Goal: Task Accomplishment & Management: Manage account settings

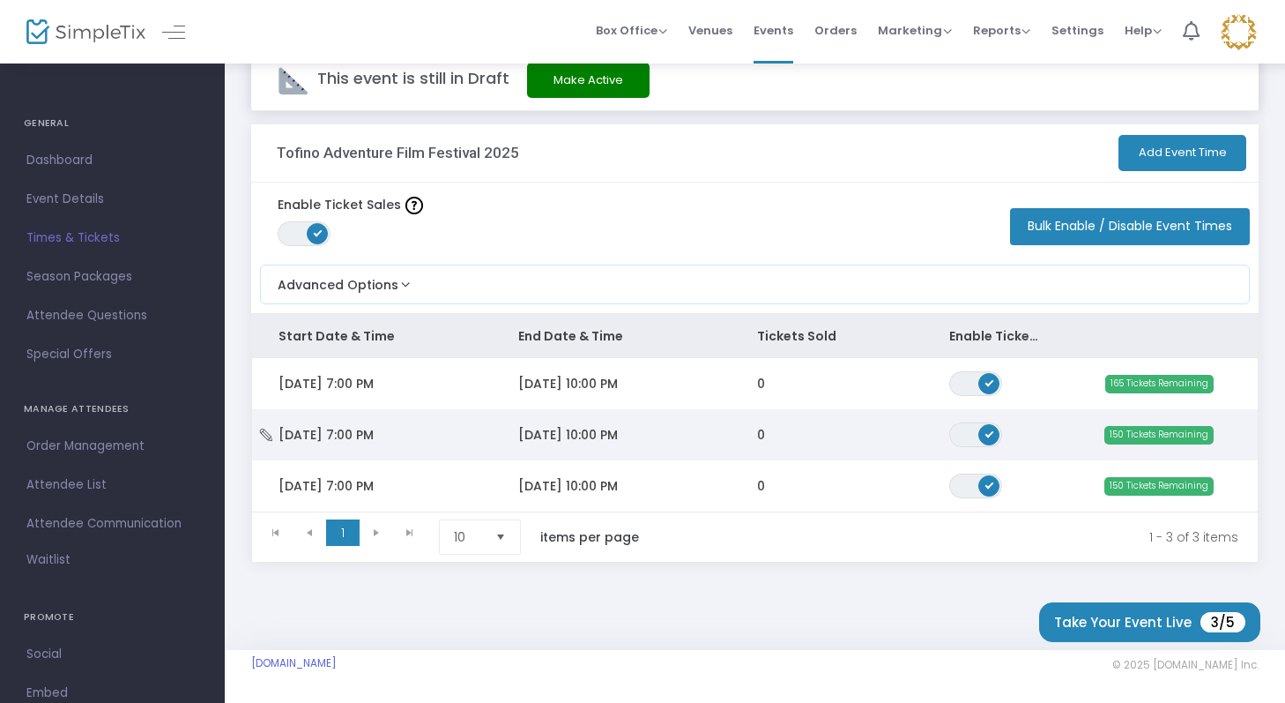
scroll to position [44, 0]
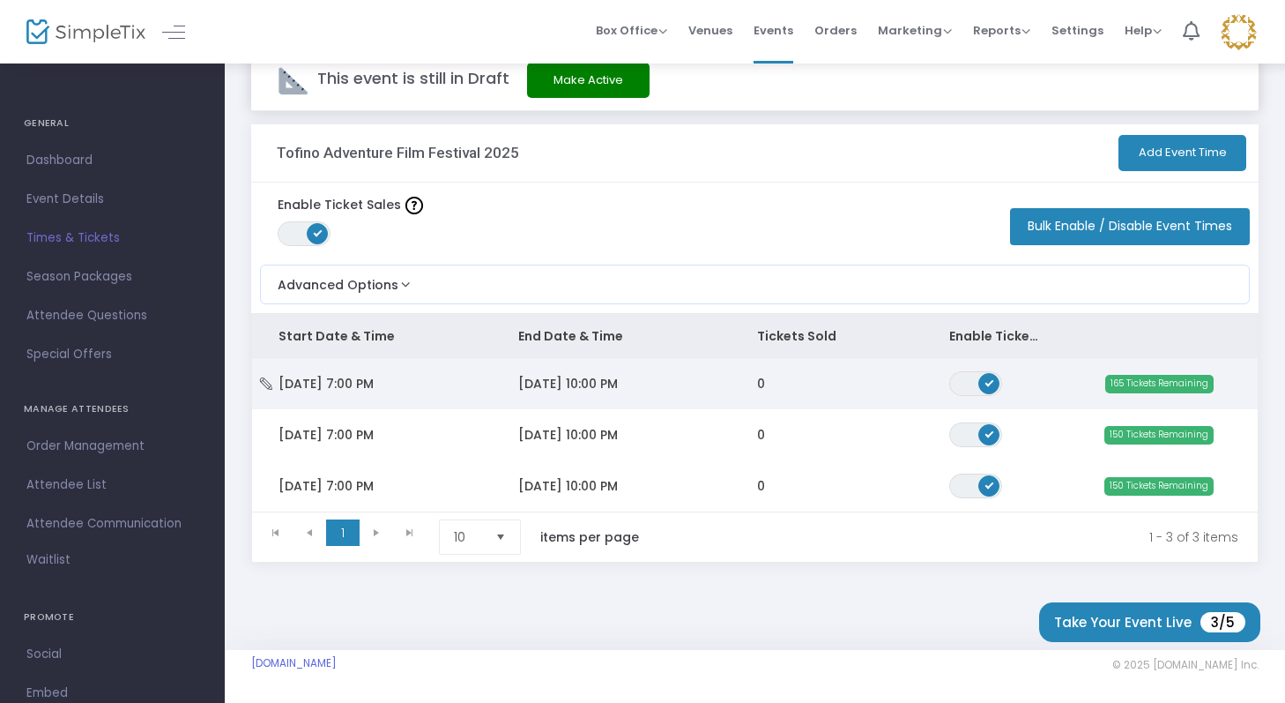
click at [348, 382] on span "[DATE] 7:00 PM" at bounding box center [326, 384] width 95 height 18
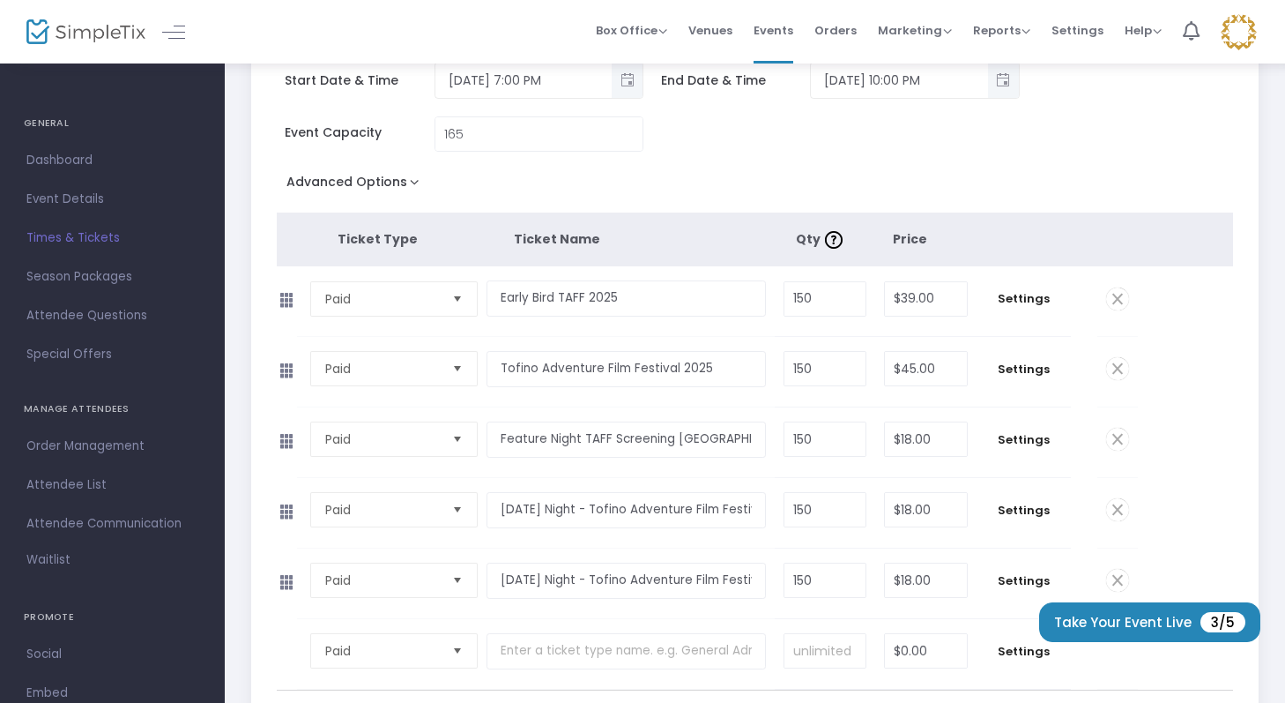
scroll to position [187, 0]
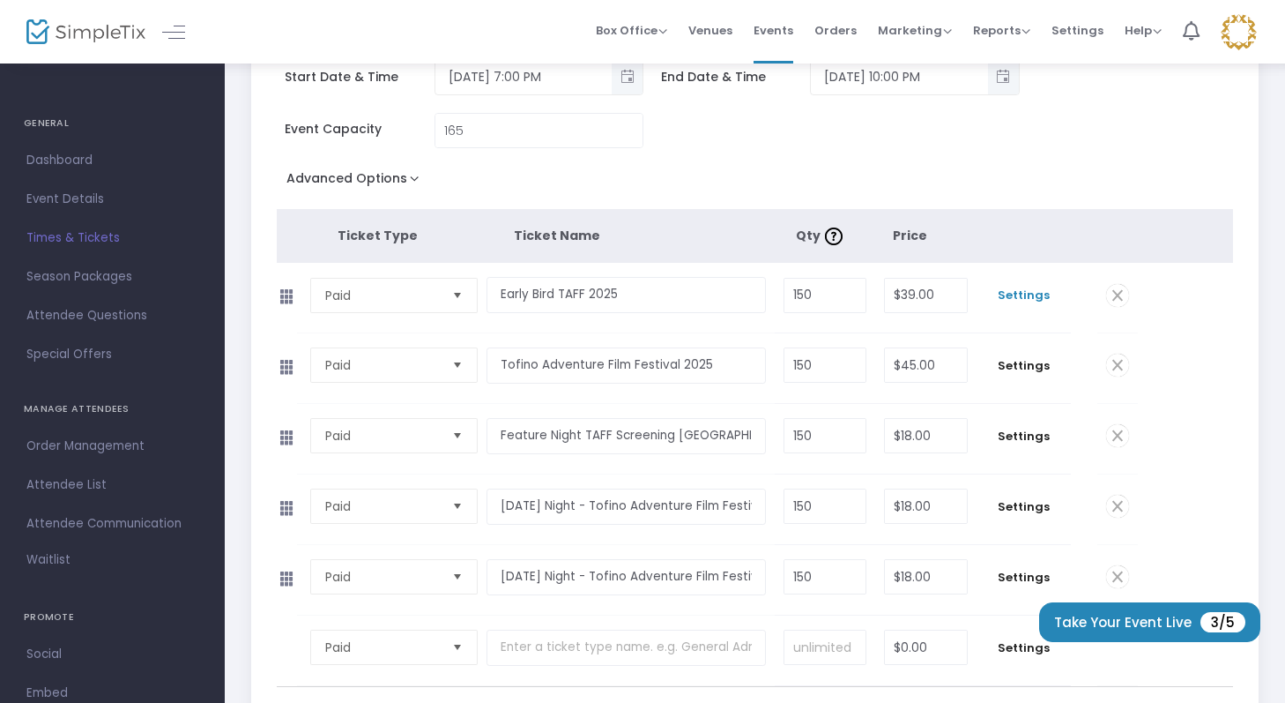
click at [1032, 298] on span "Settings" at bounding box center [1024, 296] width 77 height 18
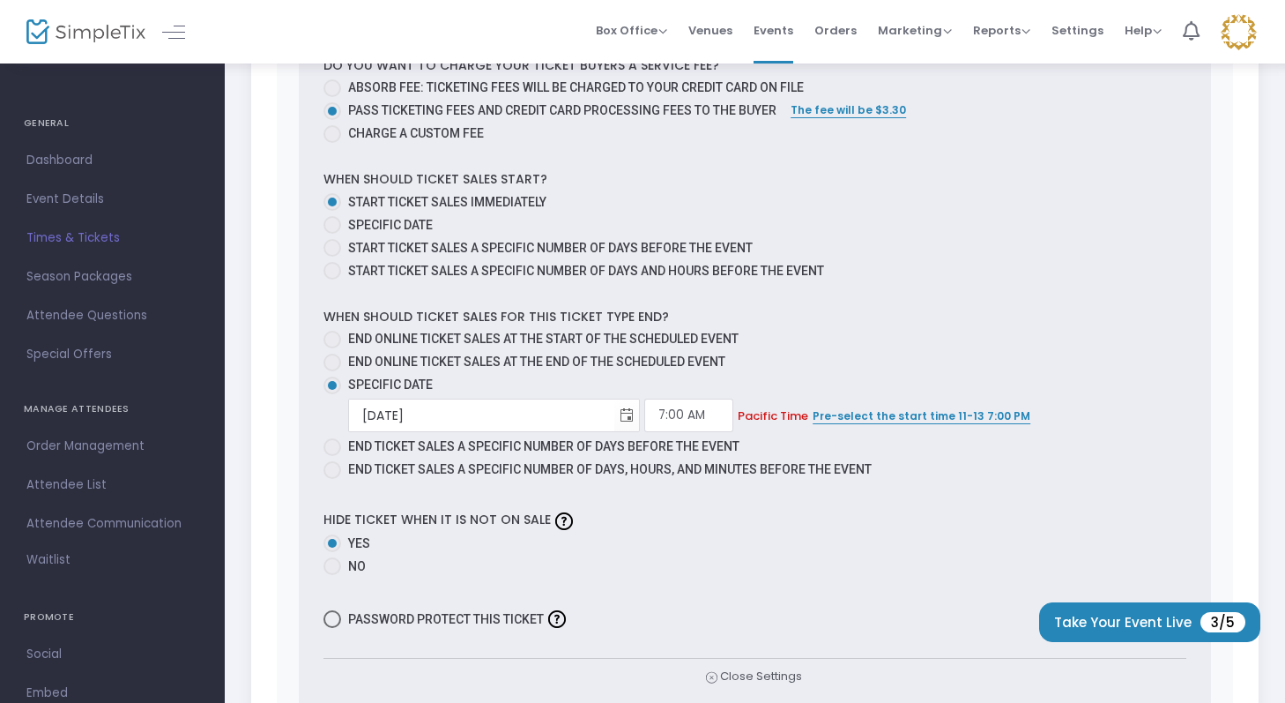
scroll to position [924, 0]
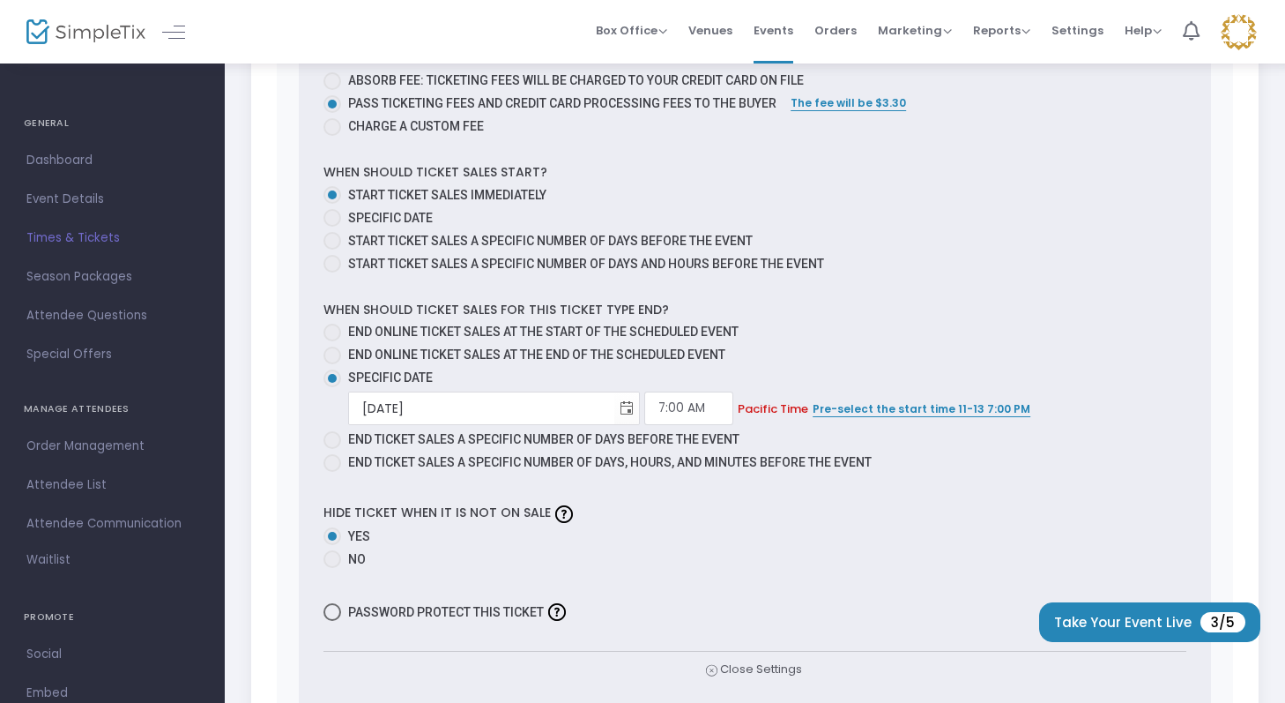
click at [329, 557] on span at bounding box center [333, 559] width 18 height 18
click at [331, 568] on input "No" at bounding box center [331, 568] width 1 height 1
radio input "true"
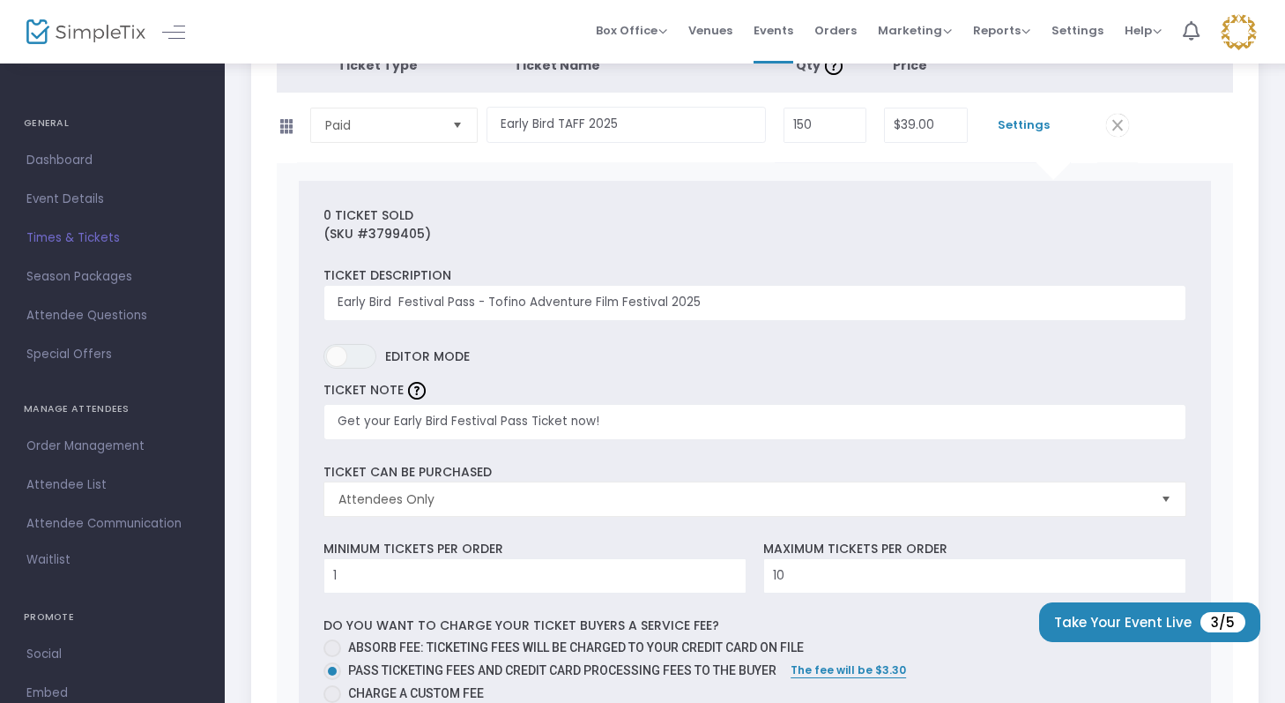
scroll to position [0, 0]
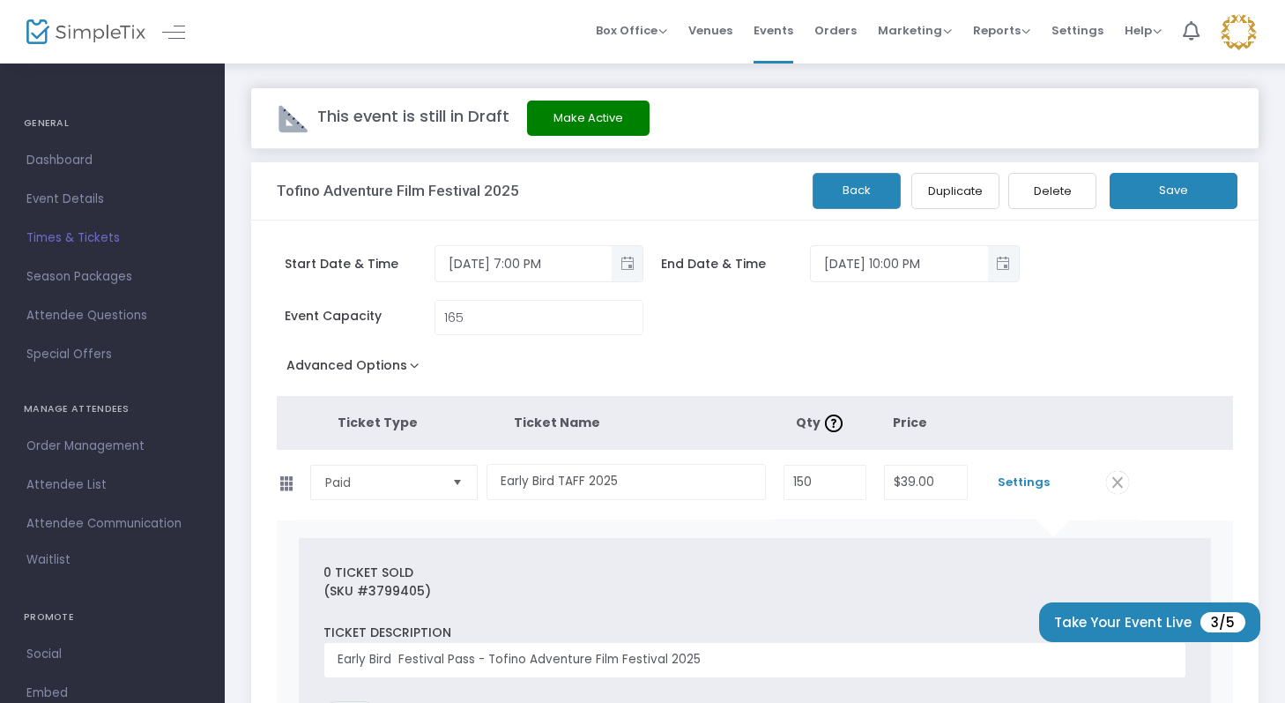
click at [1184, 197] on button "Save" at bounding box center [1174, 191] width 128 height 36
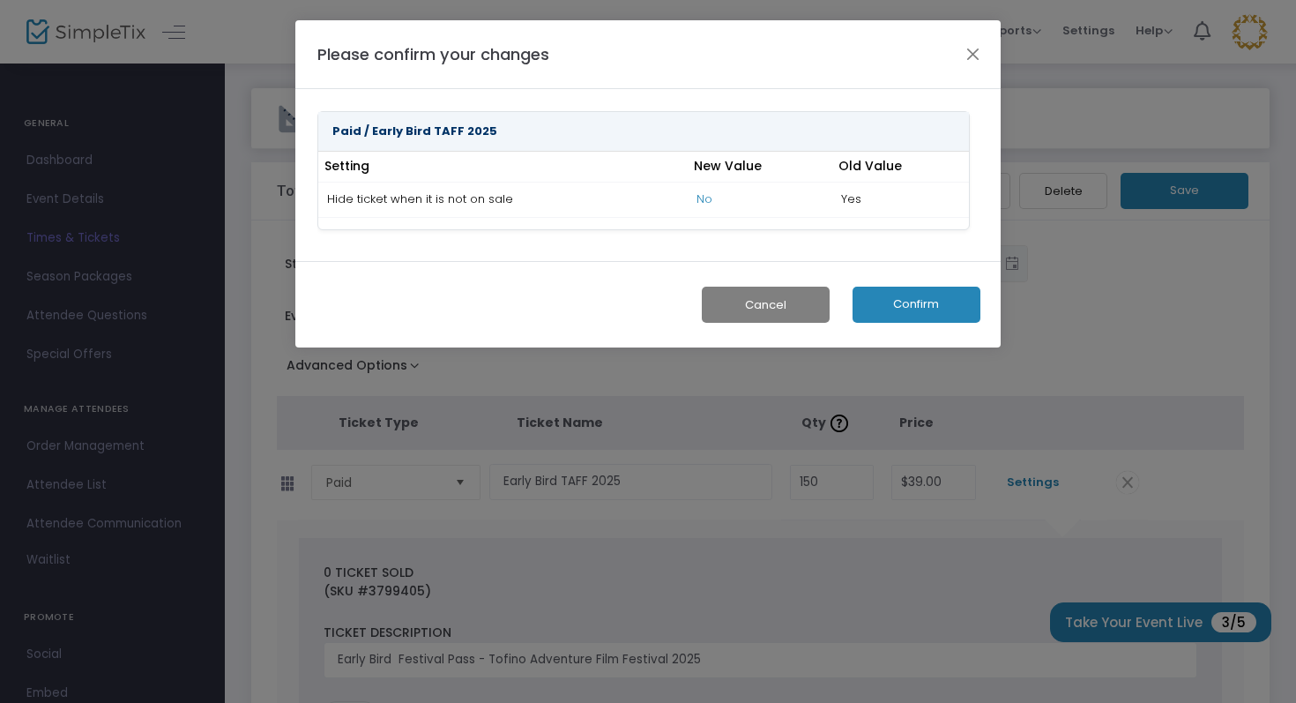
click at [911, 317] on button "Confirm" at bounding box center [917, 305] width 128 height 36
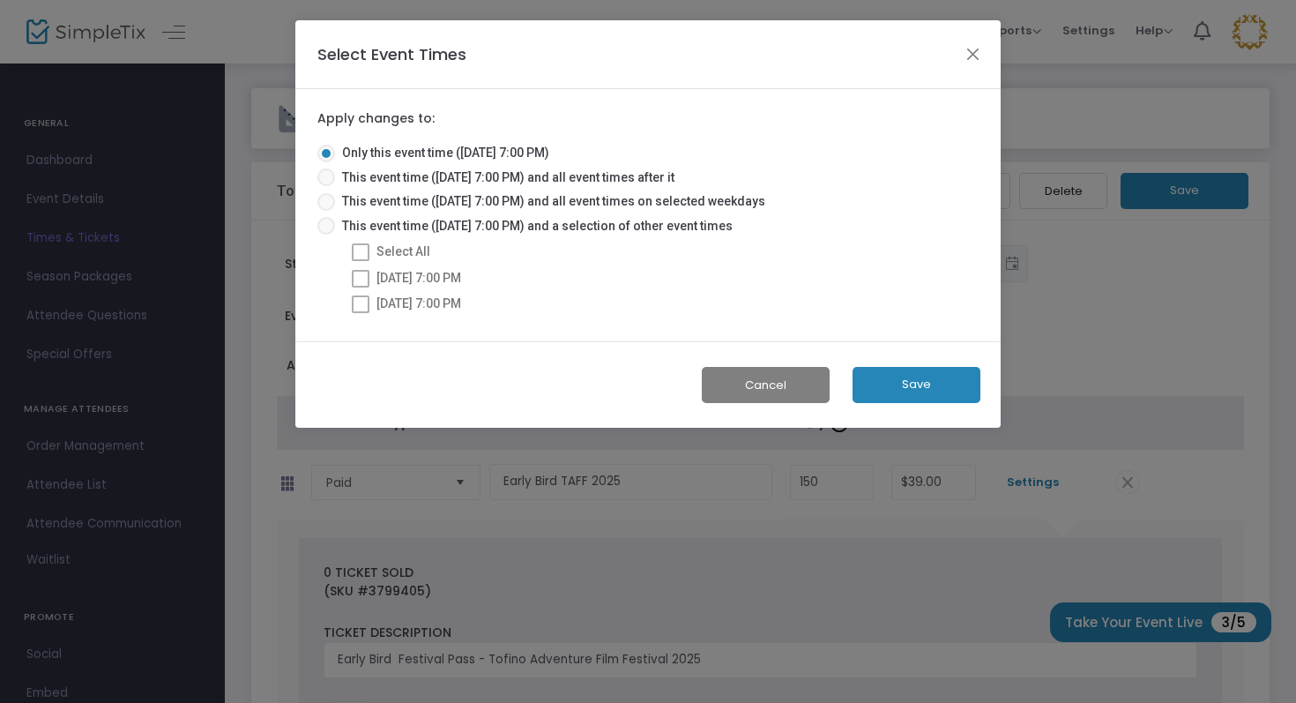
click at [360, 245] on span at bounding box center [361, 252] width 18 height 18
click at [339, 238] on mat-radio-button "This event time (11/13/2025 @ 7:00 PM) and a selection of other event times" at bounding box center [531, 229] width 429 height 25
click at [330, 226] on span at bounding box center [326, 226] width 18 height 18
click at [326, 235] on input "This event time (11/13/2025 @ 7:00 PM) and a selection of other event times" at bounding box center [325, 235] width 1 height 1
radio input "true"
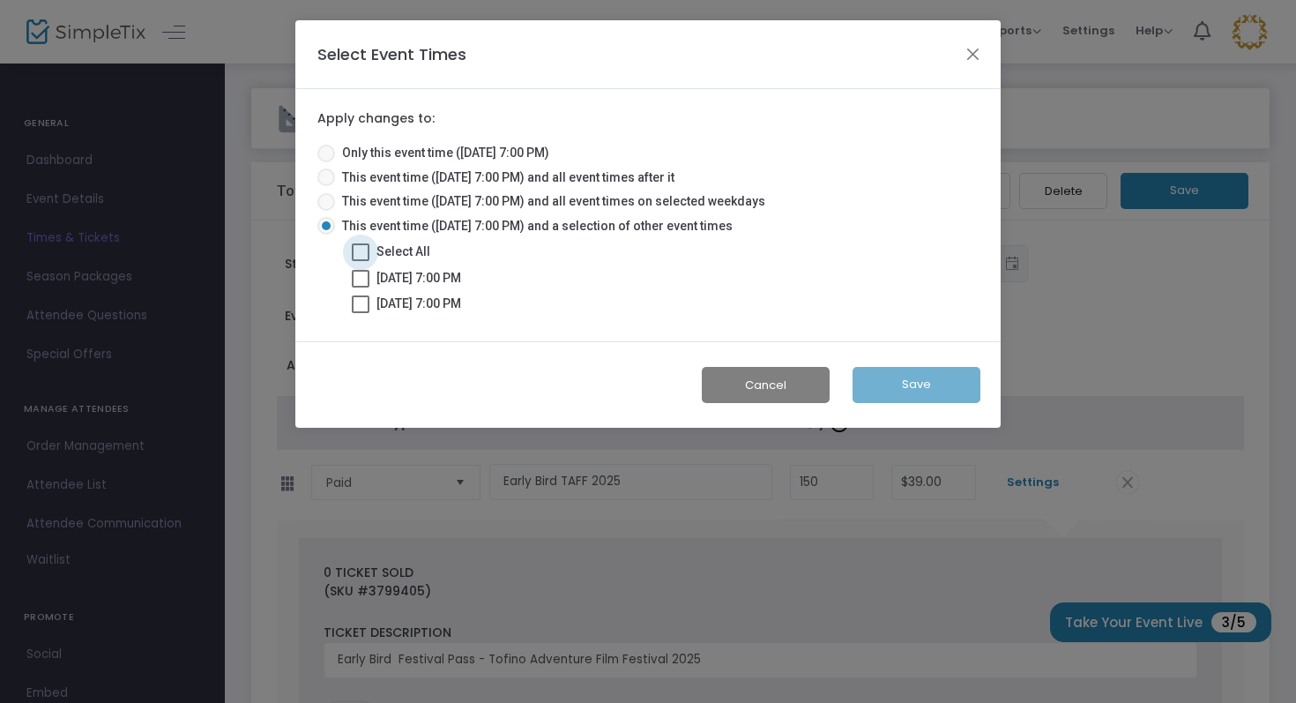
click at [358, 250] on span at bounding box center [361, 252] width 18 height 18
click at [360, 261] on input "Select All" at bounding box center [360, 261] width 1 height 1
checkbox input "true"
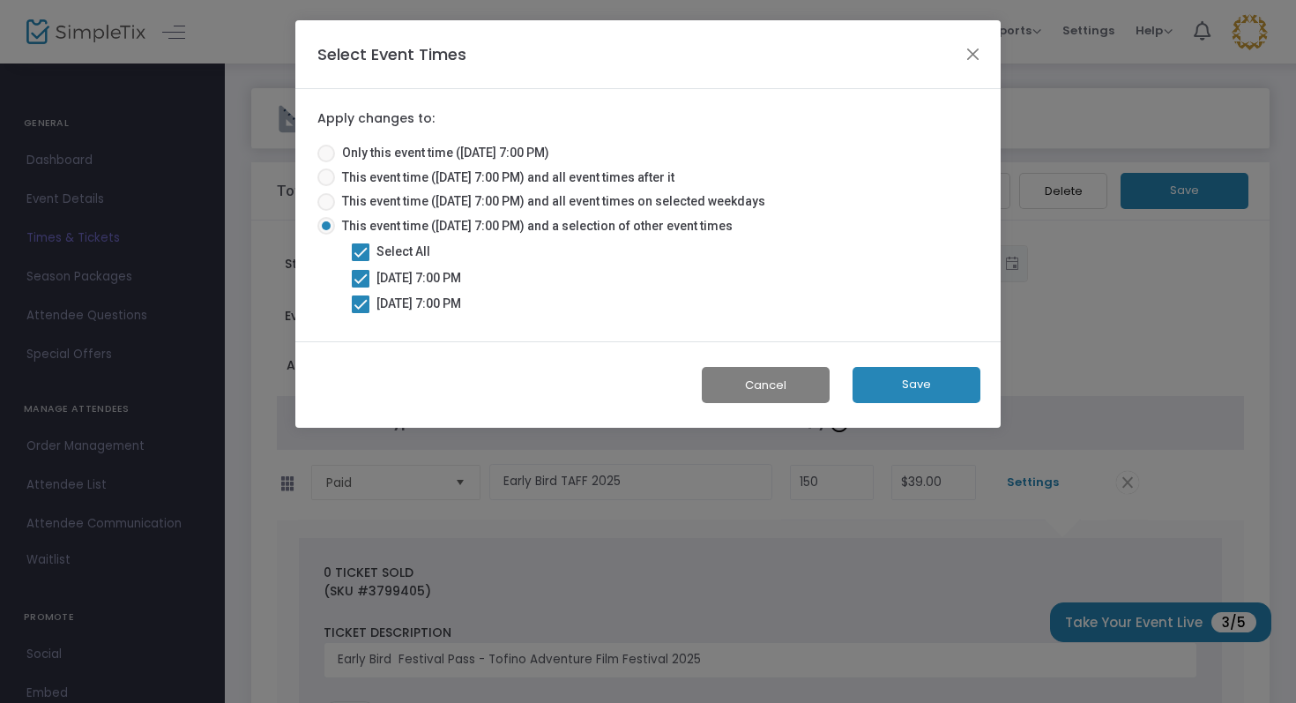
click at [910, 388] on button "Save" at bounding box center [917, 385] width 128 height 36
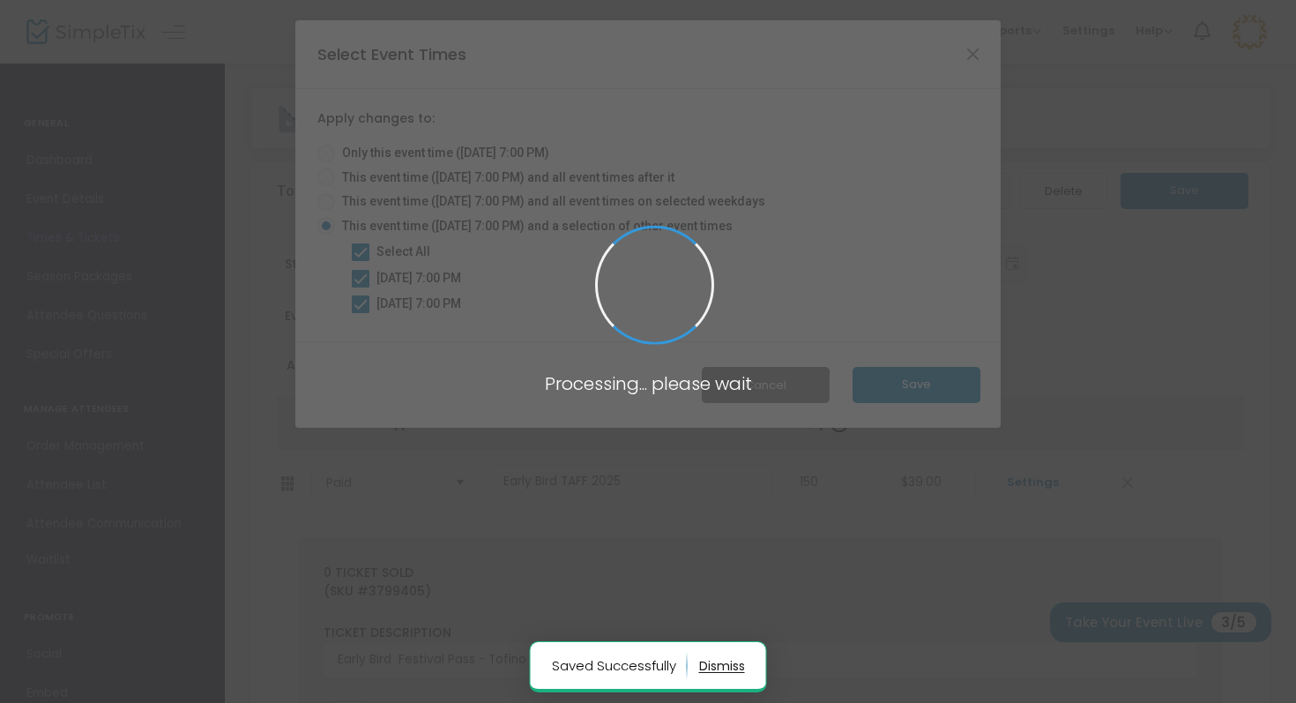
radio input "true"
checkbox input "false"
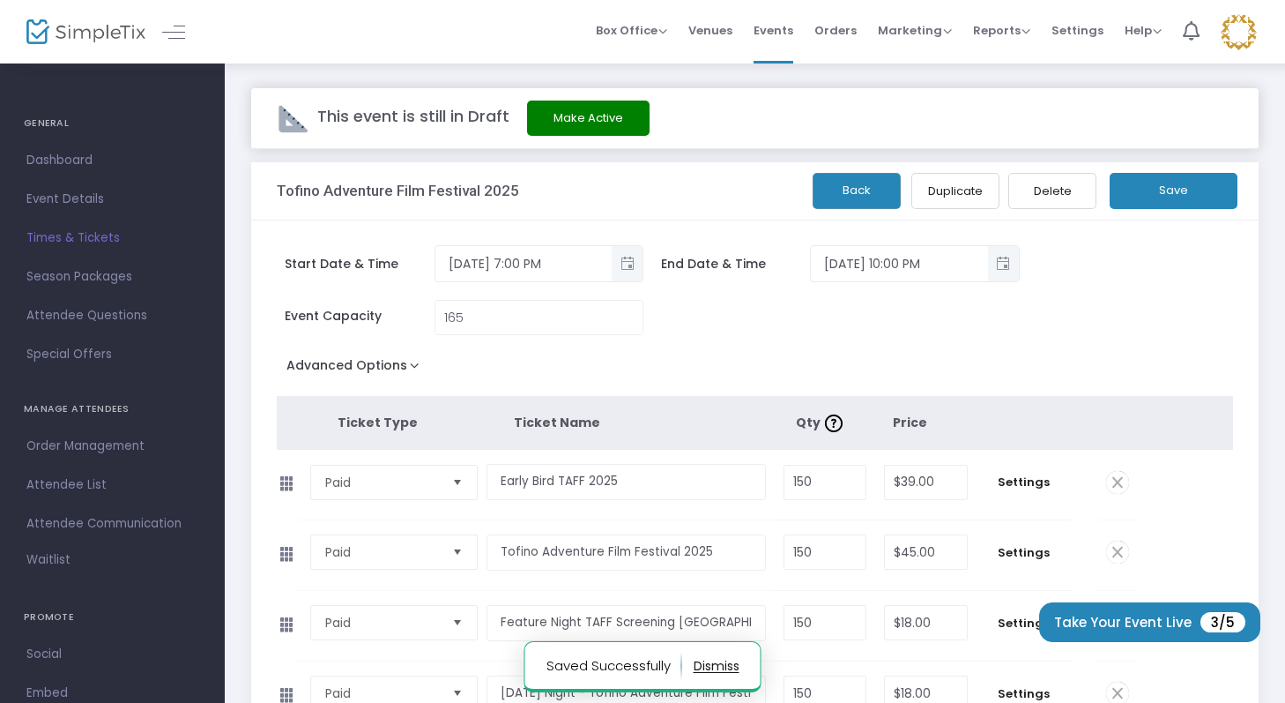
click at [63, 240] on span "Times & Tickets" at bounding box center [112, 238] width 172 height 23
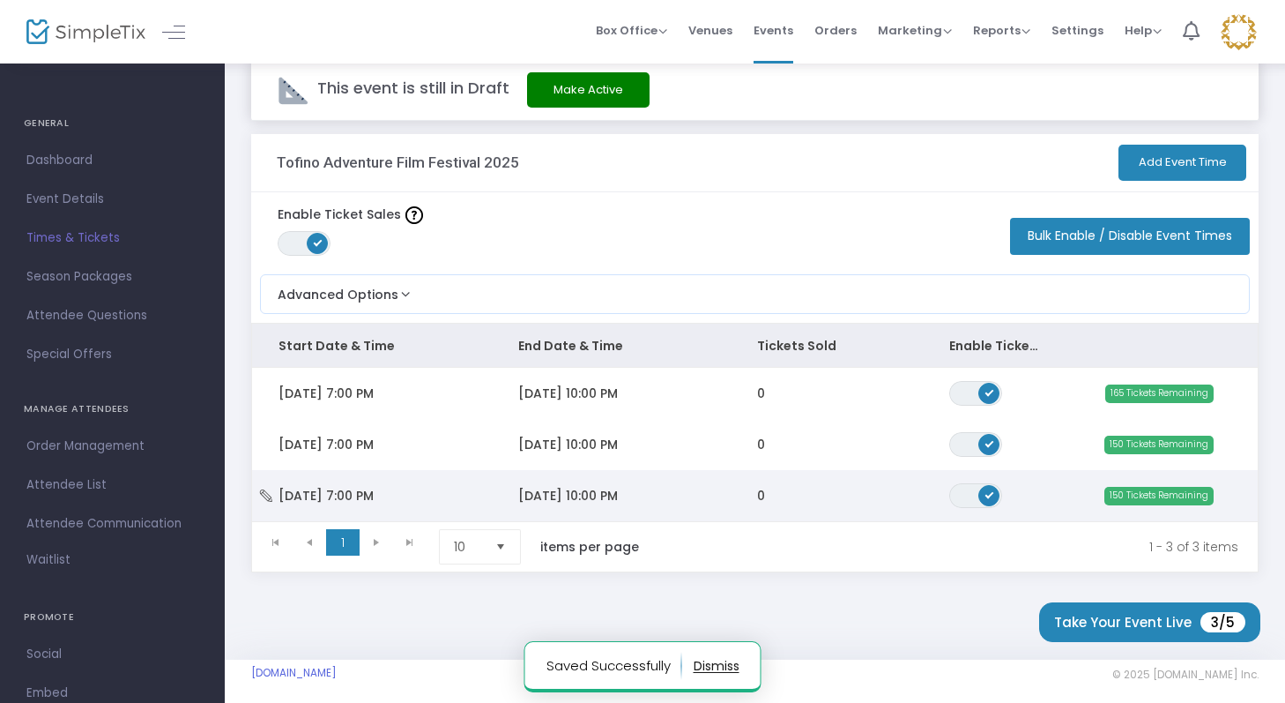
scroll to position [44, 0]
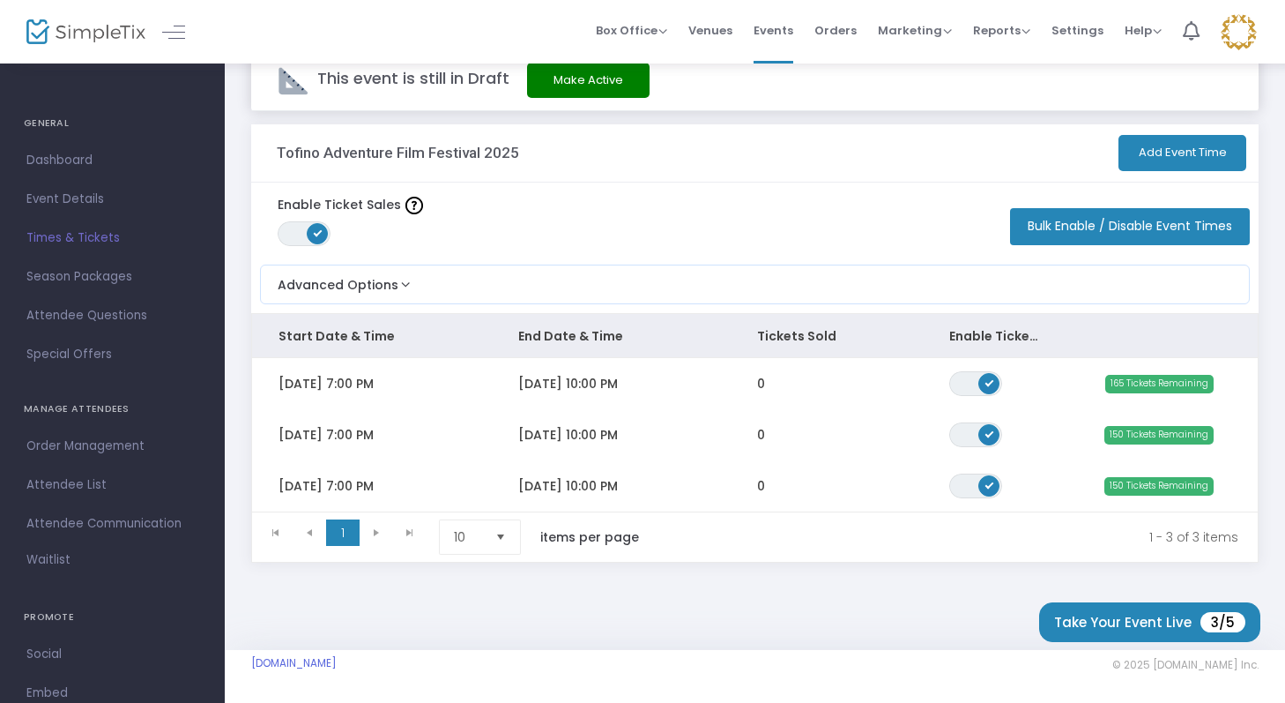
click at [503, 533] on span "Select" at bounding box center [501, 537] width 29 height 29
click at [475, 592] on li "25" at bounding box center [482, 608] width 85 height 35
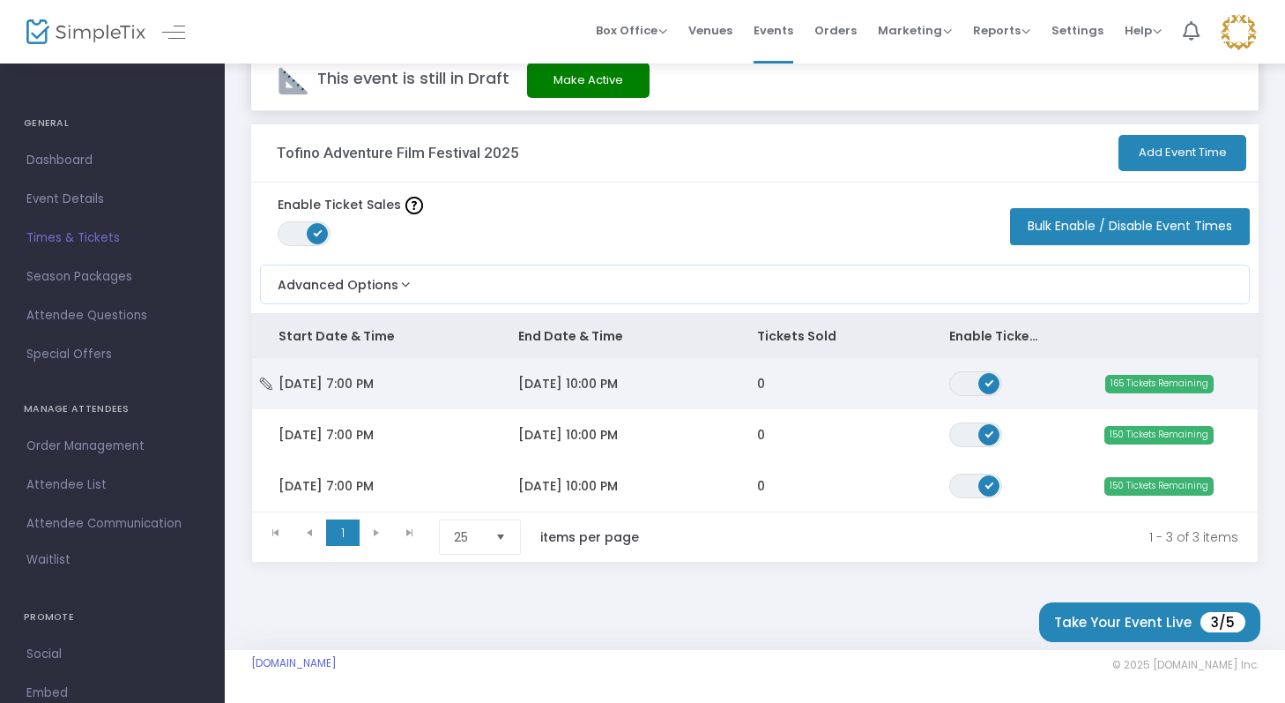
click at [374, 376] on span "Thu 11/13/2025 7:00 PM" at bounding box center [326, 384] width 95 height 18
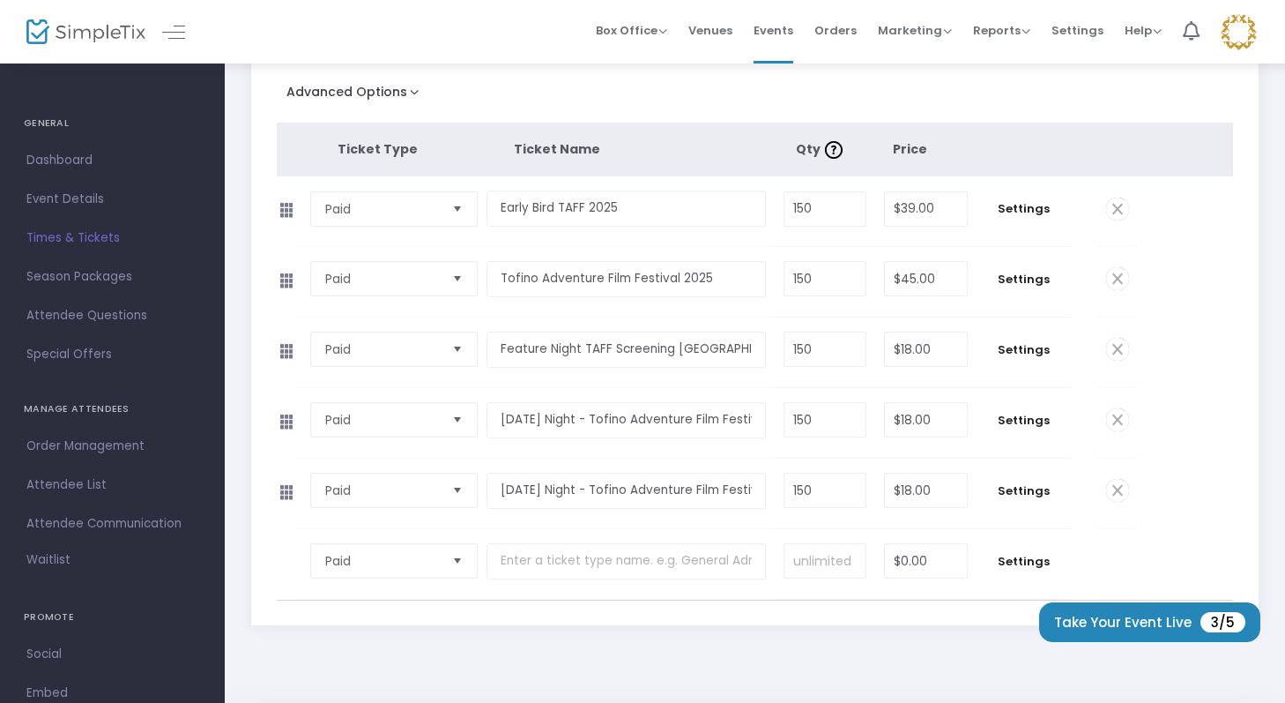
scroll to position [271, 0]
click at [1022, 212] on span "Settings" at bounding box center [1024, 212] width 77 height 18
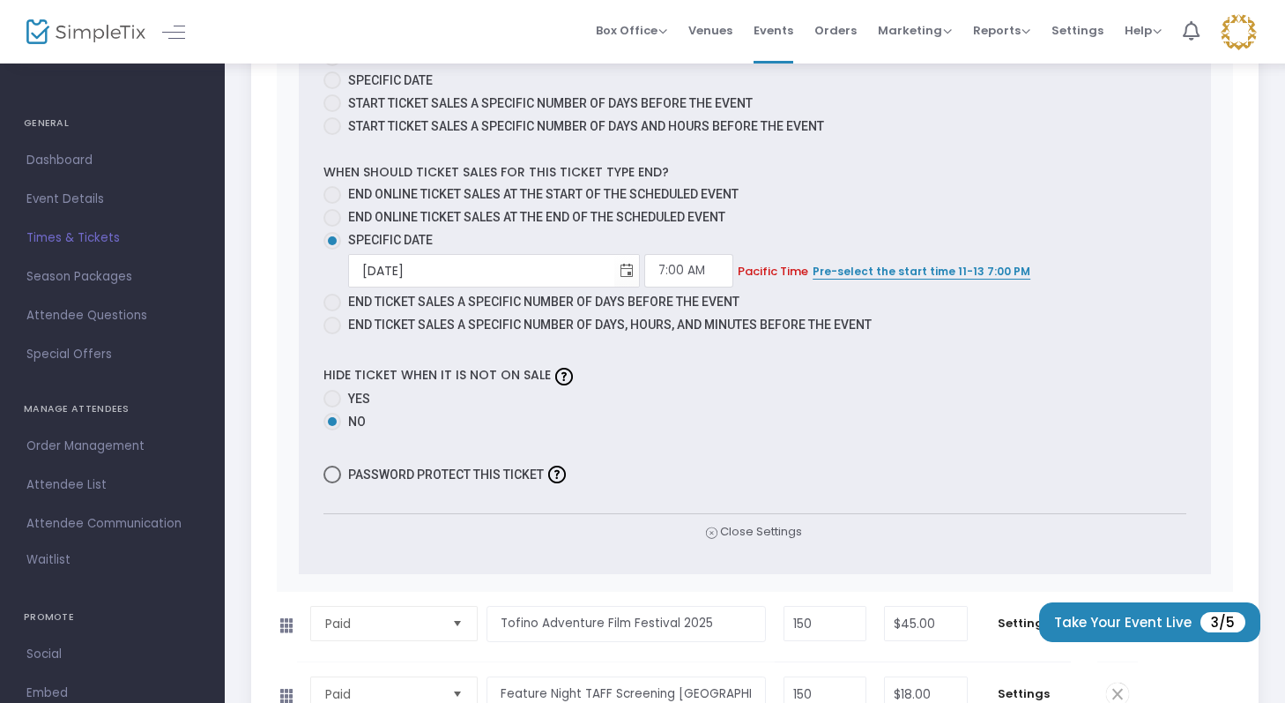
scroll to position [1064, 0]
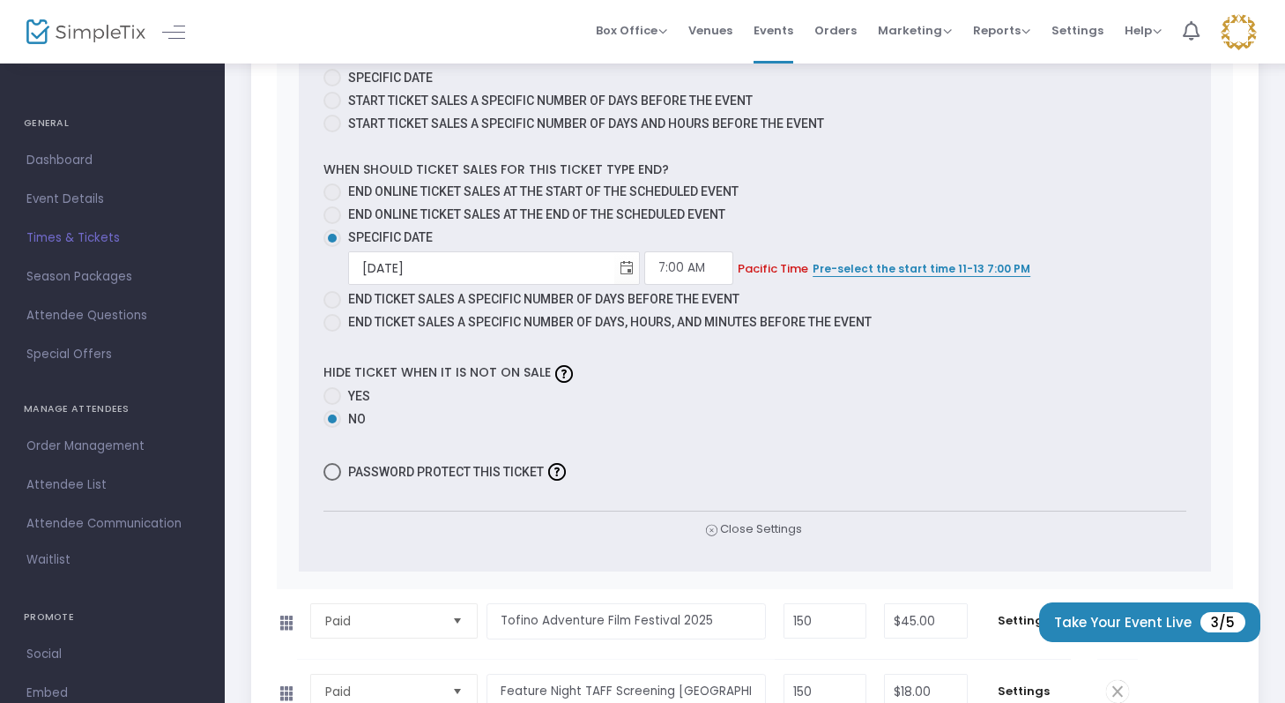
click at [338, 395] on span at bounding box center [333, 396] width 18 height 18
click at [332, 405] on input "Yes" at bounding box center [331, 405] width 1 height 1
radio input "true"
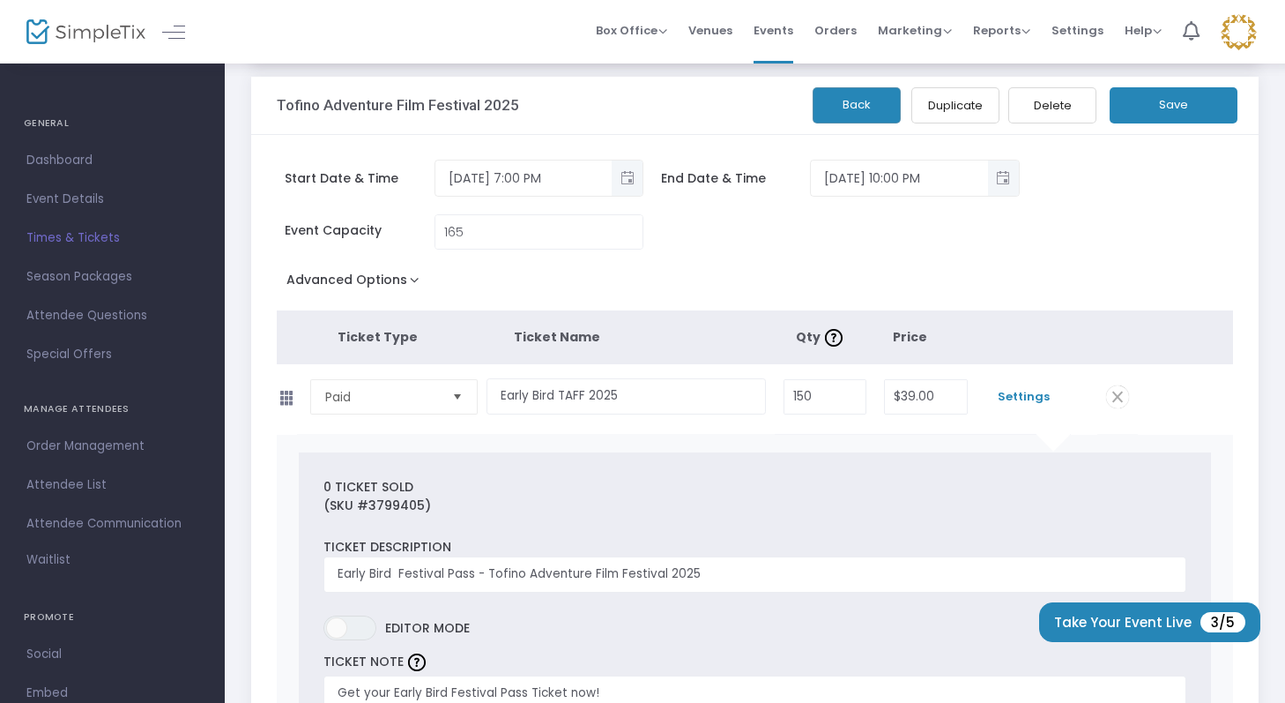
scroll to position [0, 0]
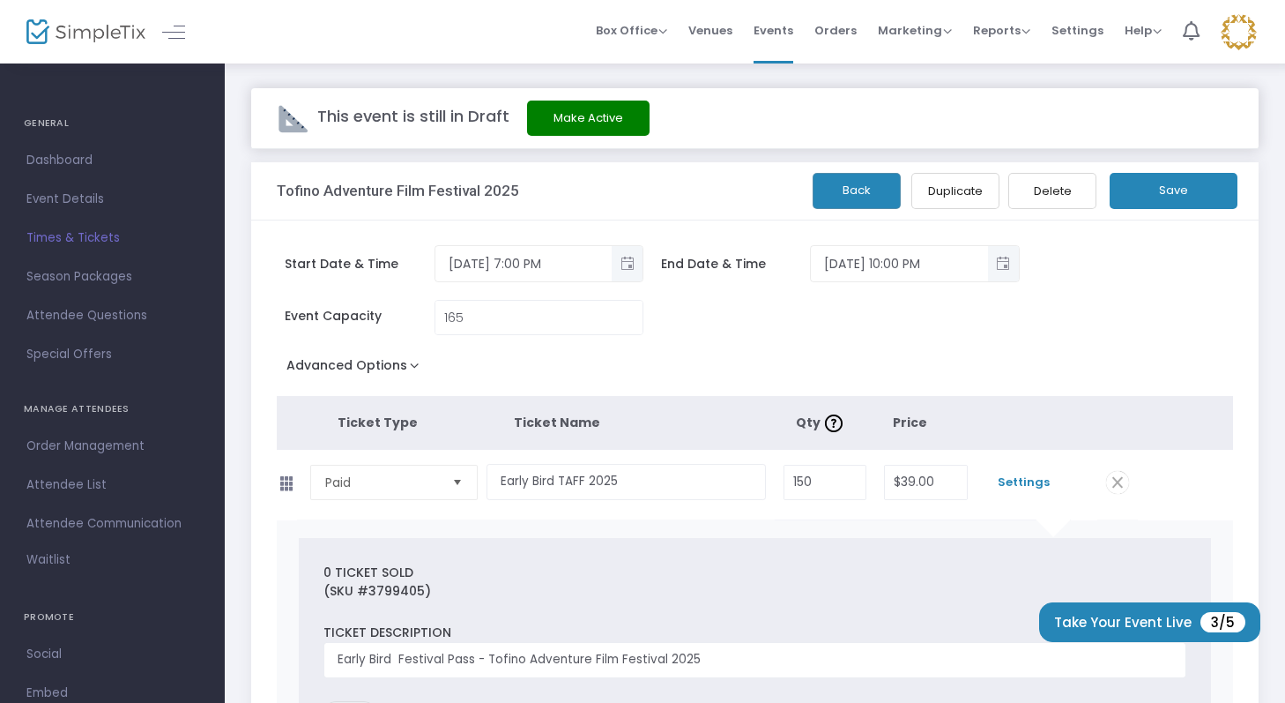
click at [1184, 188] on button "Save" at bounding box center [1174, 191] width 128 height 36
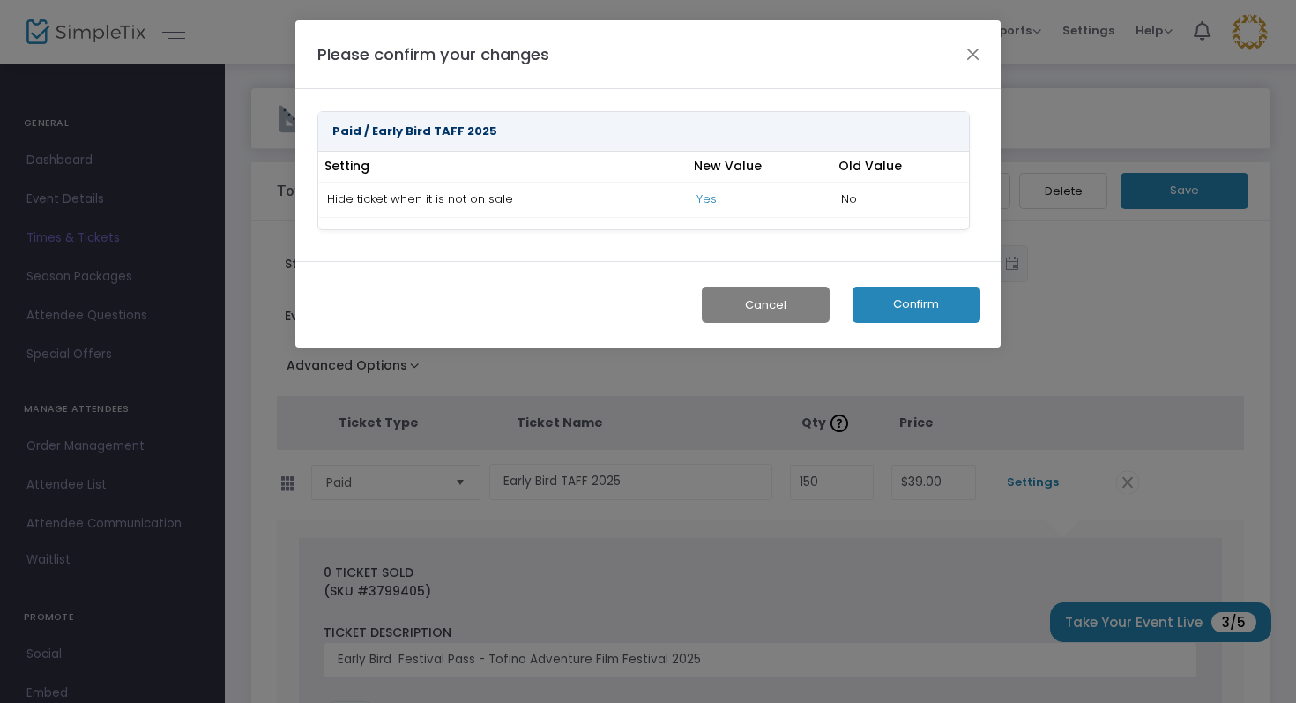
click at [921, 303] on button "Confirm" at bounding box center [917, 305] width 128 height 36
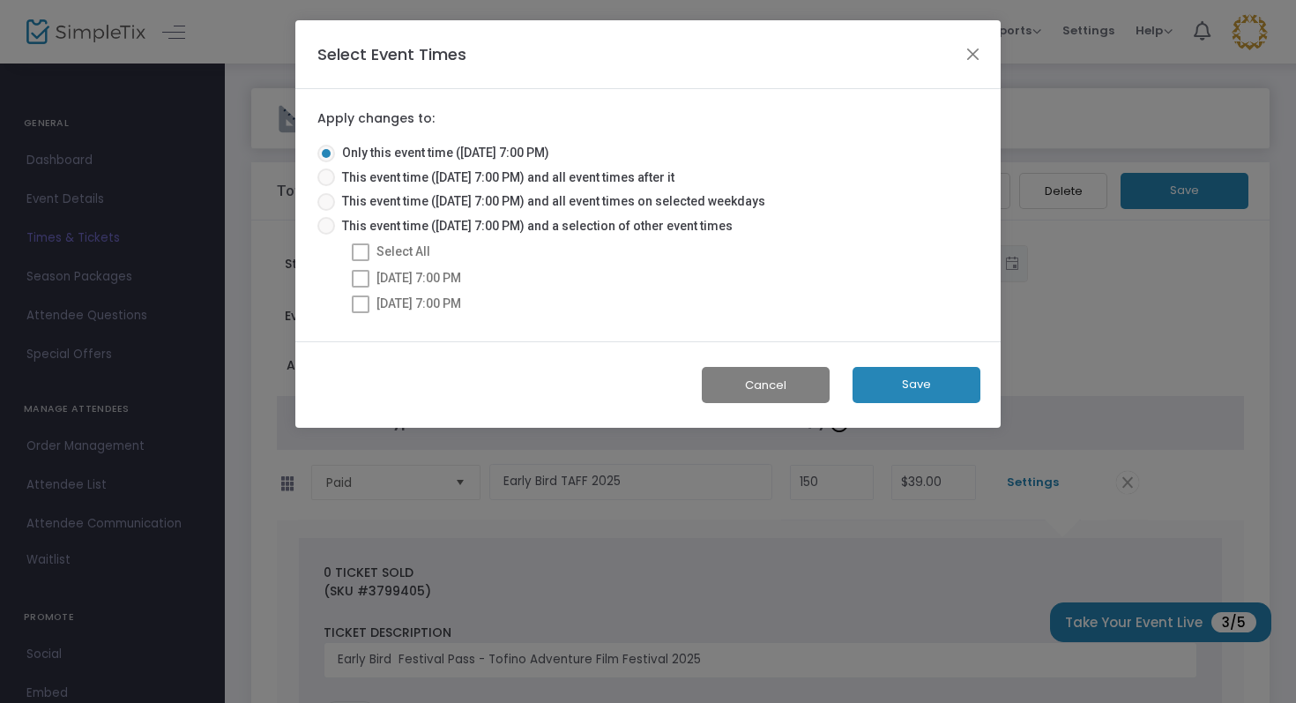
click at [334, 222] on span at bounding box center [326, 226] width 18 height 18
click at [326, 235] on input "This event time (11/13/2025 @ 7:00 PM) and a selection of other event times" at bounding box center [325, 235] width 1 height 1
radio input "true"
click at [357, 250] on span at bounding box center [361, 252] width 18 height 18
click at [360, 261] on input "Select All" at bounding box center [360, 261] width 1 height 1
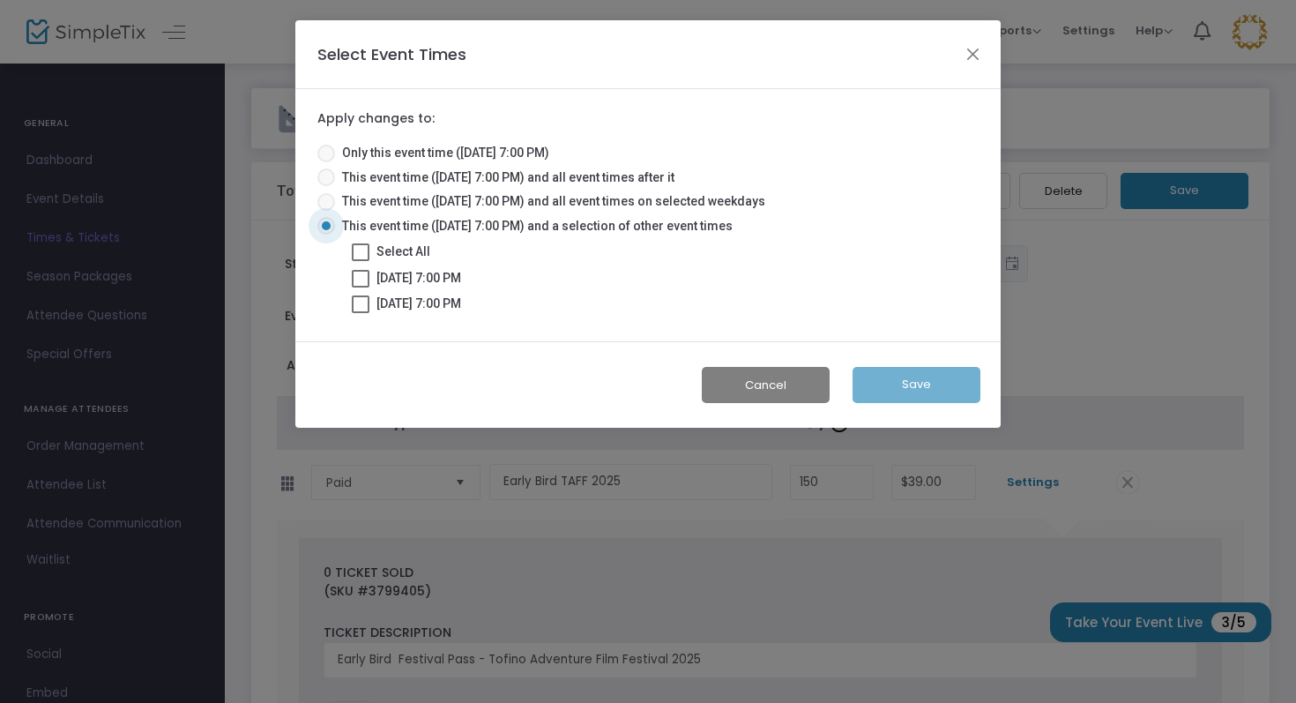
checkbox input "true"
click at [913, 392] on button "Save" at bounding box center [917, 385] width 128 height 36
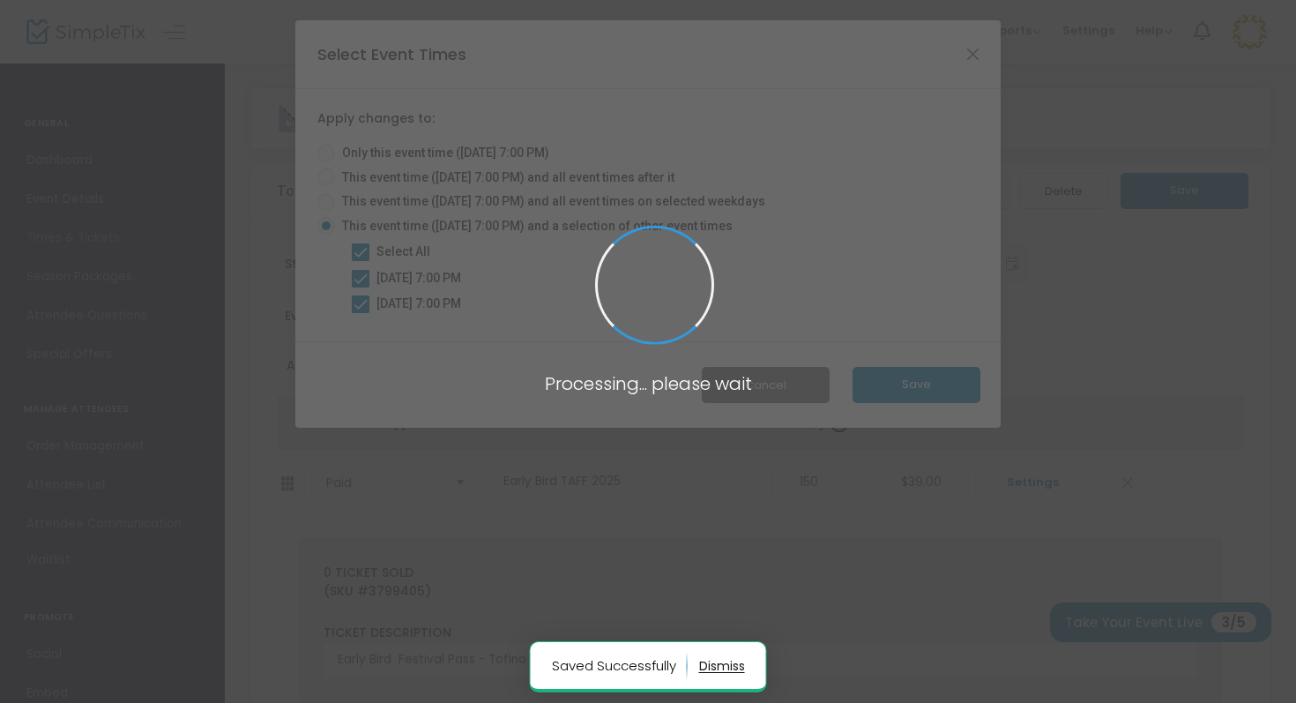
radio input "true"
checkbox input "false"
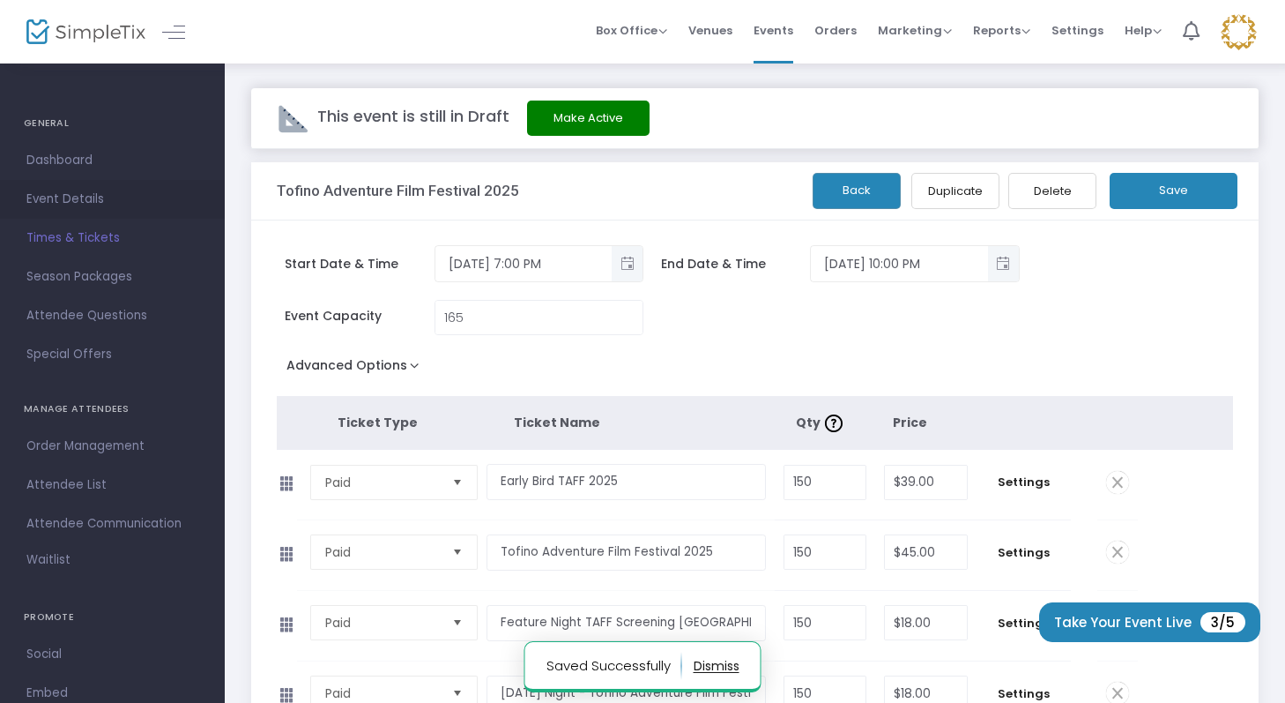
click at [68, 200] on span "Event Details" at bounding box center [112, 199] width 172 height 23
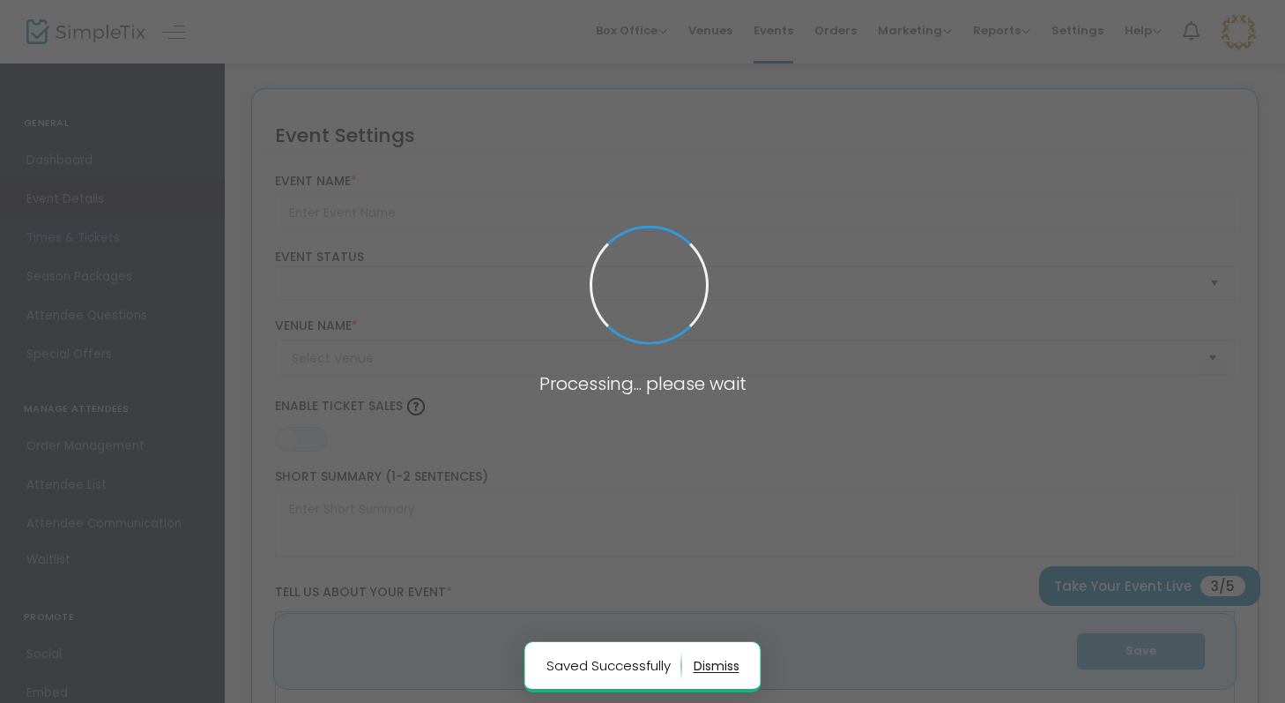
type input "Tofino Adventure Film Festival 2025"
type textarea "Tofino Adventure Film Festivalis a celebration of mountain culture, outdoor adv…"
type input "Buy Tickets"
type input "Best Western Plus Tin Wis Resort"
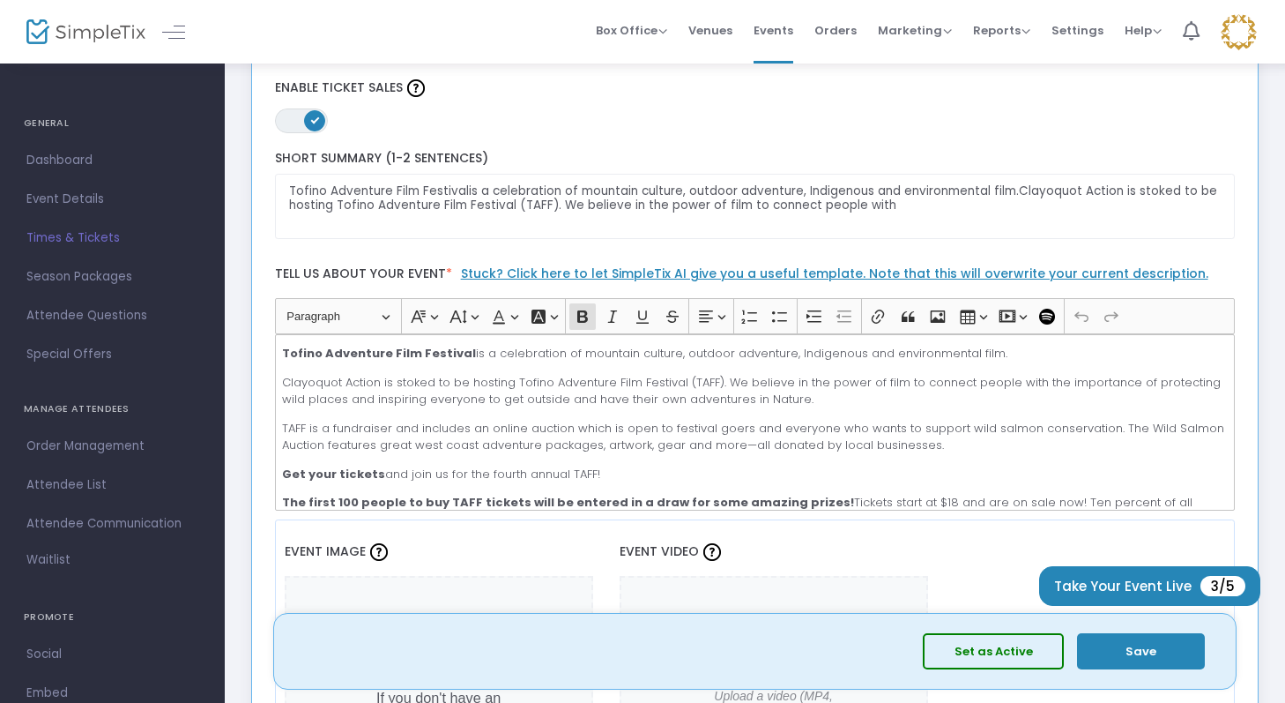
scroll to position [319, 0]
click at [1004, 448] on p "TAFF is a fundraiser and includes an online auction which is open to festival g…" at bounding box center [754, 436] width 945 height 34
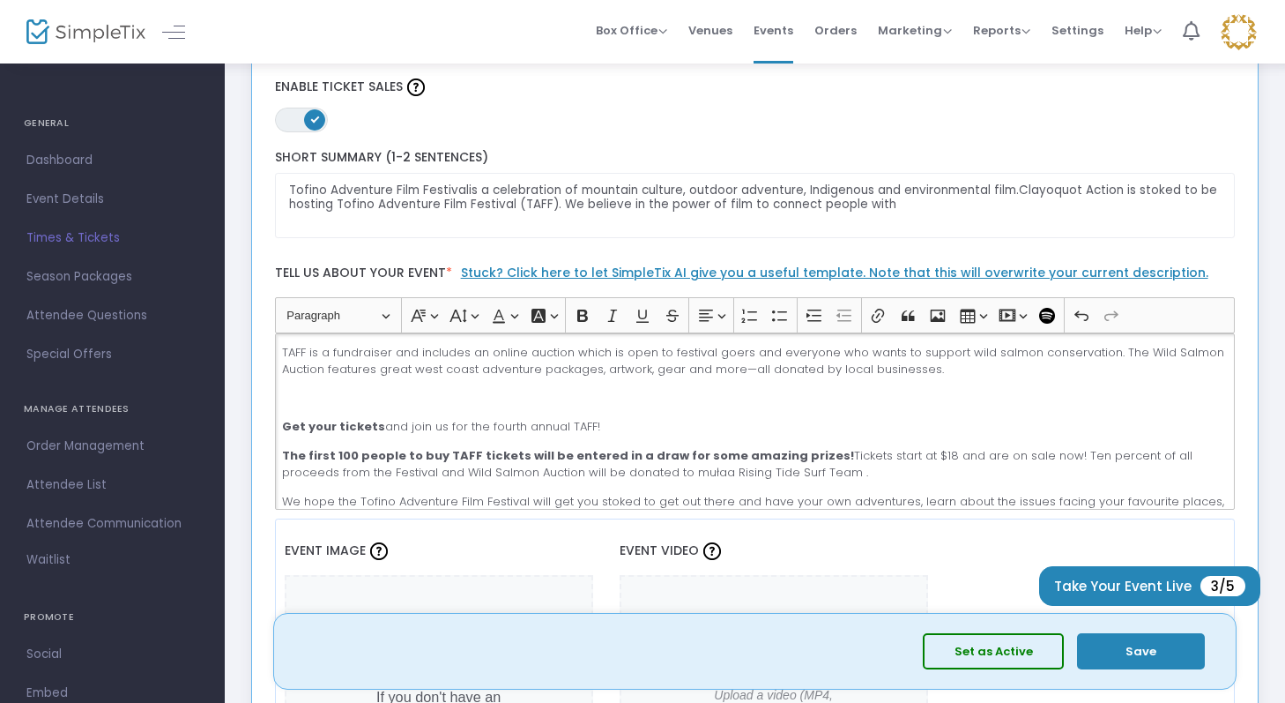
scroll to position [76, 0]
click at [394, 410] on div "Tofino Adventure Film Festival is a celebration of mountain culture, outdoor ad…" at bounding box center [755, 421] width 961 height 176
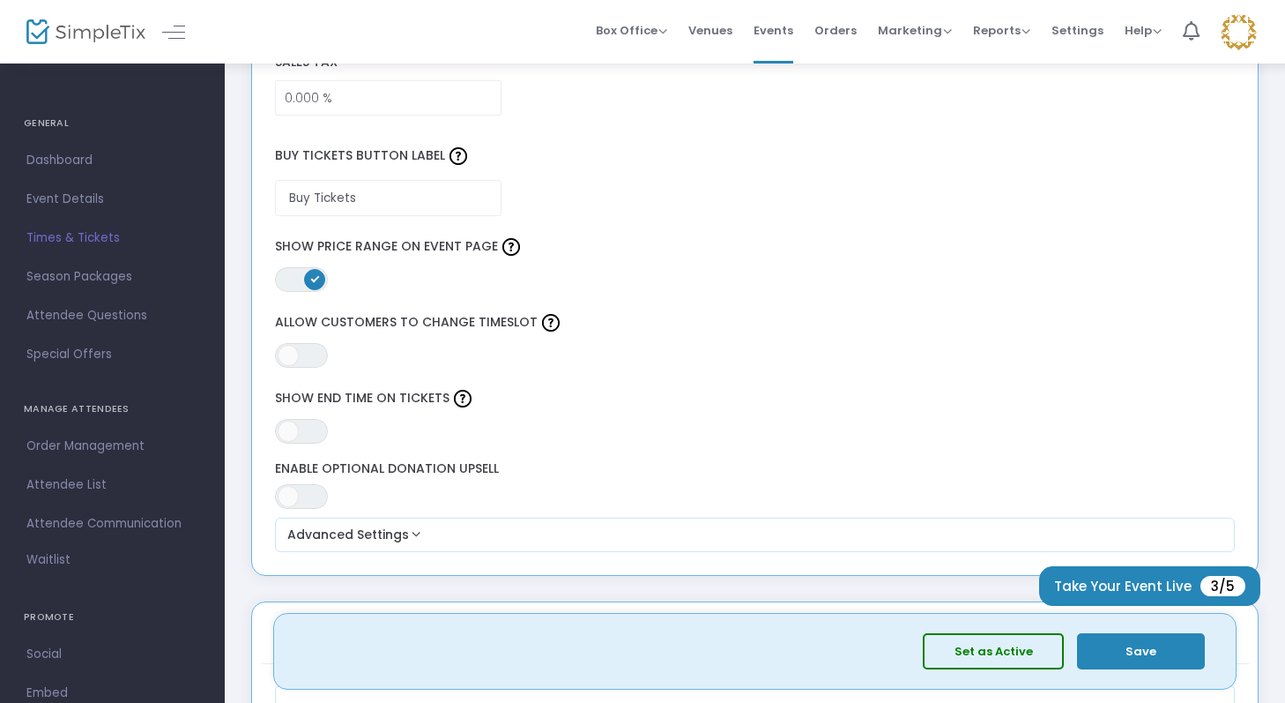
scroll to position [1441, 0]
click at [310, 434] on span "ON OFF" at bounding box center [301, 432] width 53 height 25
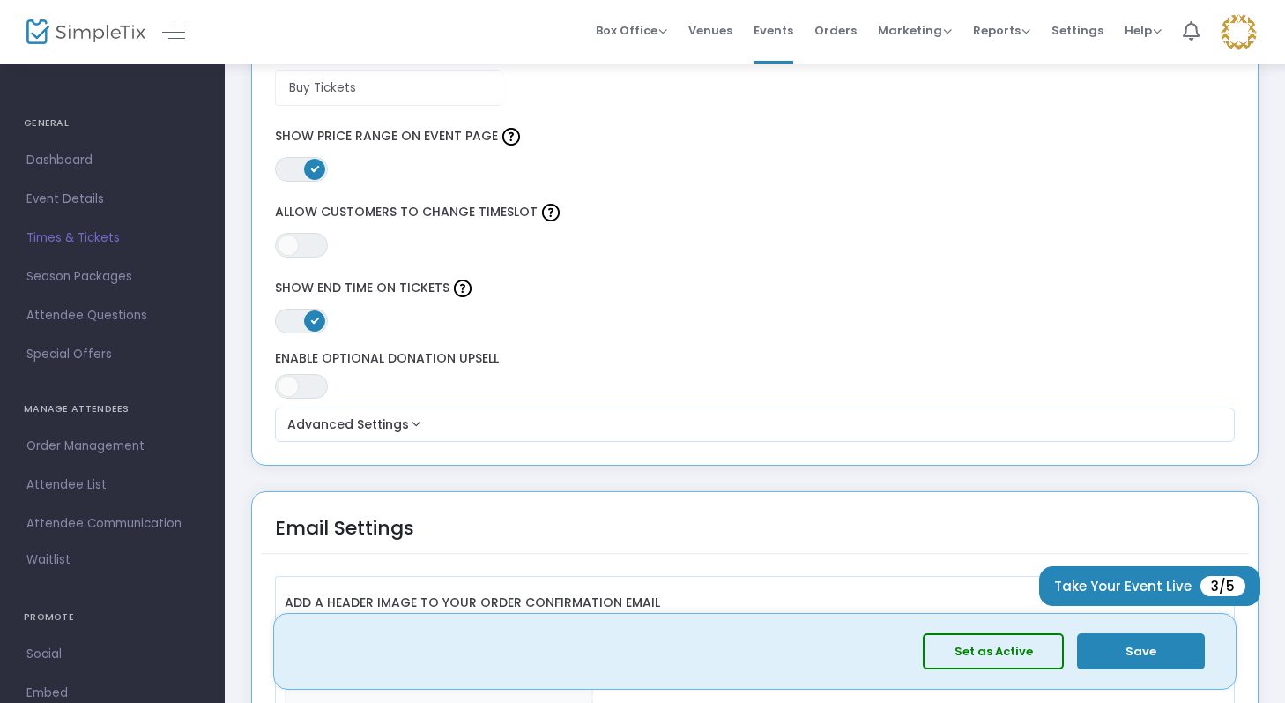
scroll to position [1554, 0]
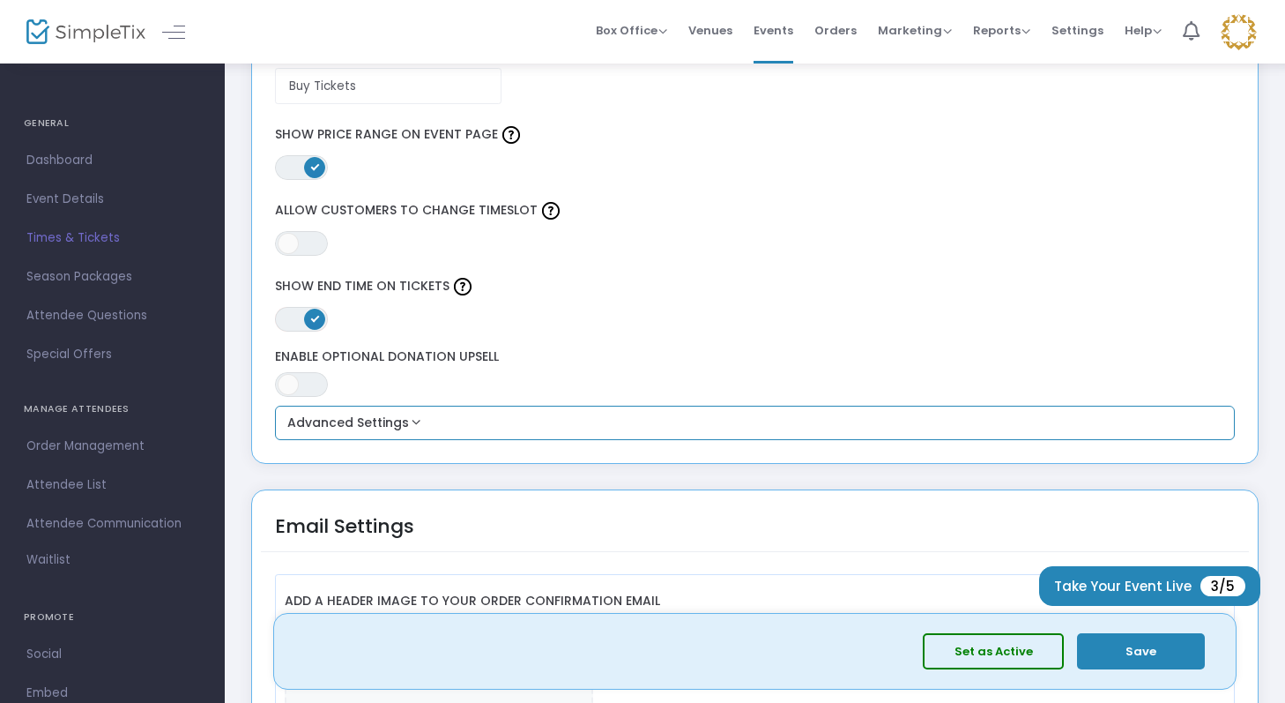
click at [641, 424] on button "Advanced Settings" at bounding box center [755, 423] width 947 height 21
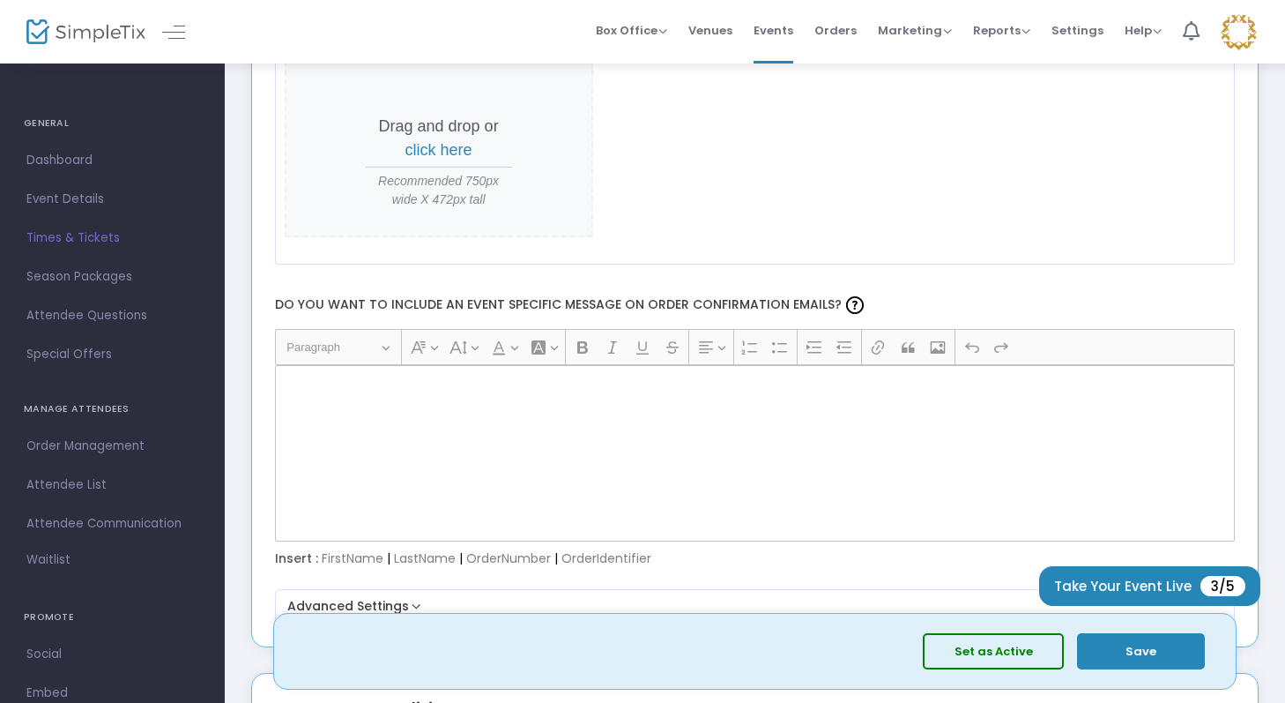
scroll to position [2580, 0]
click at [598, 434] on div "Rich Text Editor, main" at bounding box center [755, 451] width 961 height 176
click at [567, 391] on div "Rich Text Editor, main" at bounding box center [755, 451] width 961 height 176
click at [529, 461] on div "Rich Text Editor, main" at bounding box center [755, 451] width 961 height 176
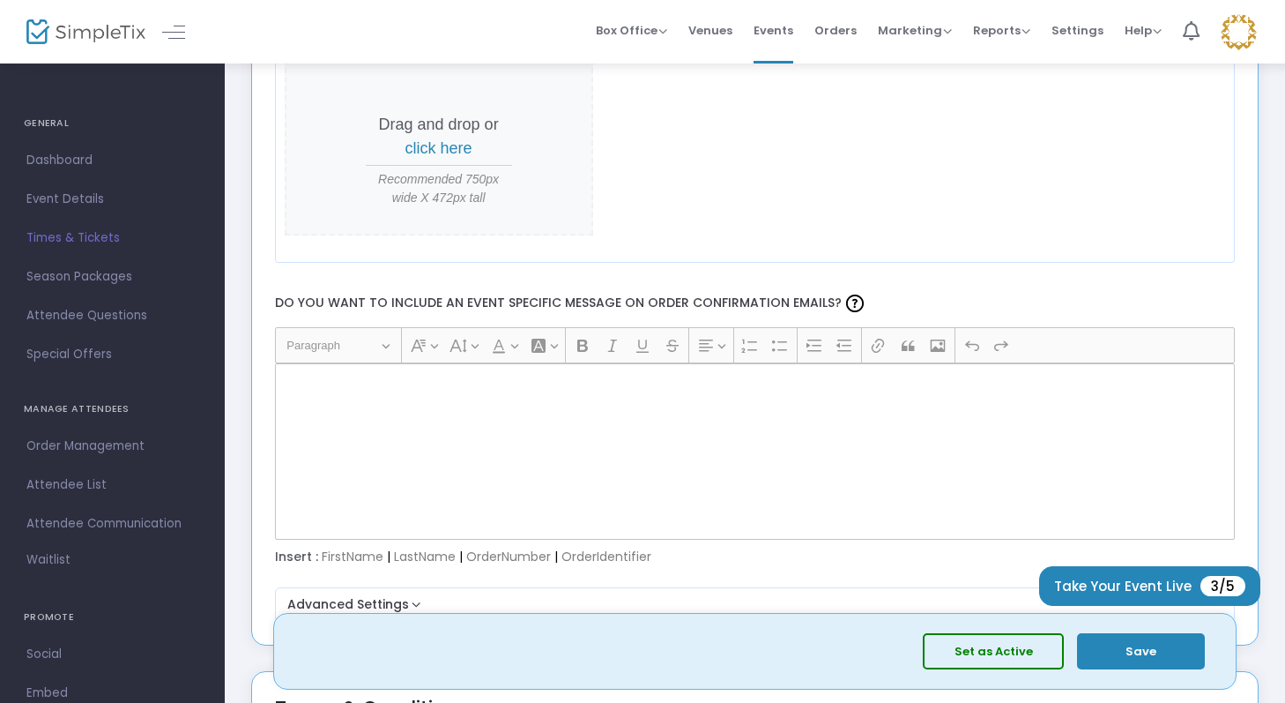
click at [808, 428] on div "Rich Text Editor, main" at bounding box center [755, 451] width 961 height 176
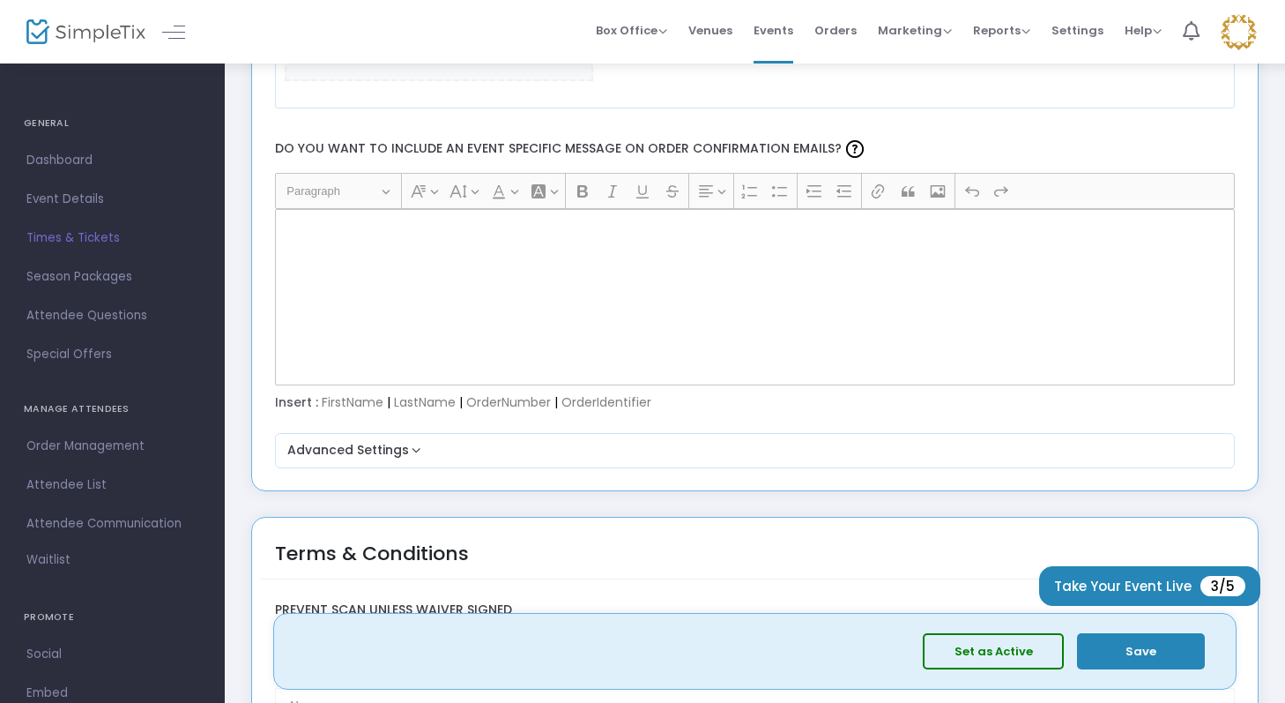
scroll to position [2742, 0]
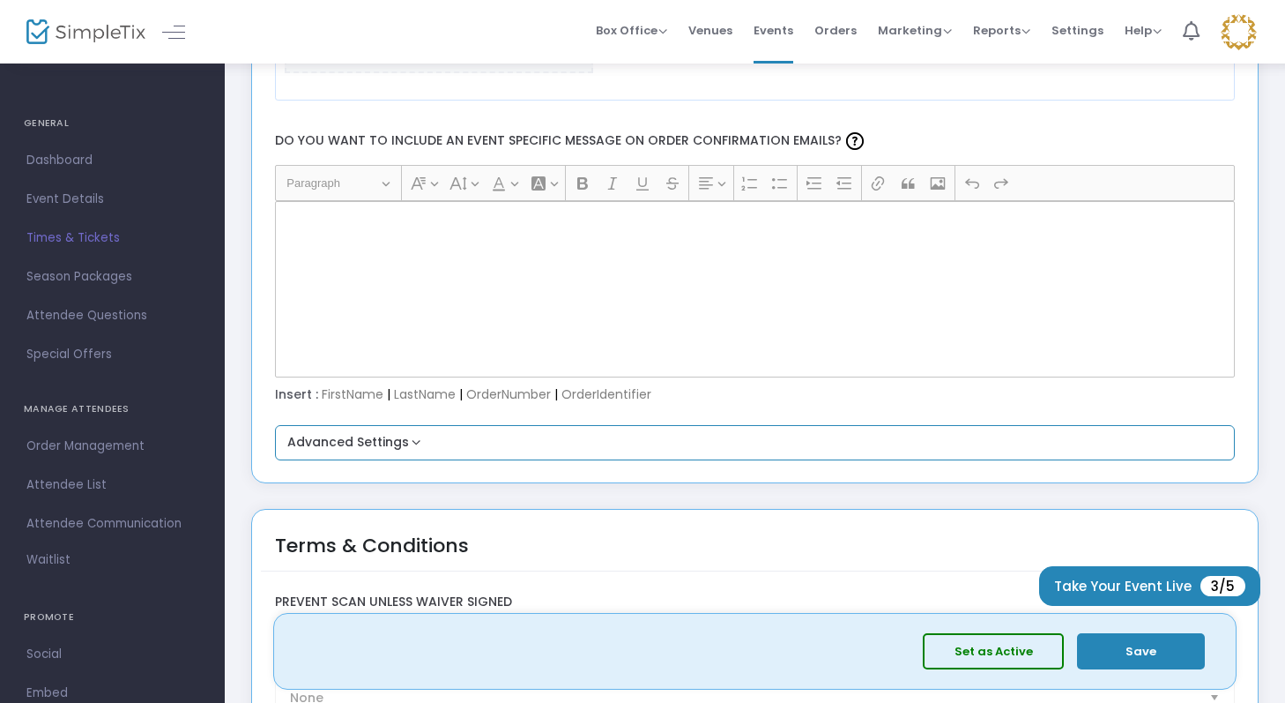
click at [766, 436] on button "Advanced Settings" at bounding box center [755, 442] width 947 height 21
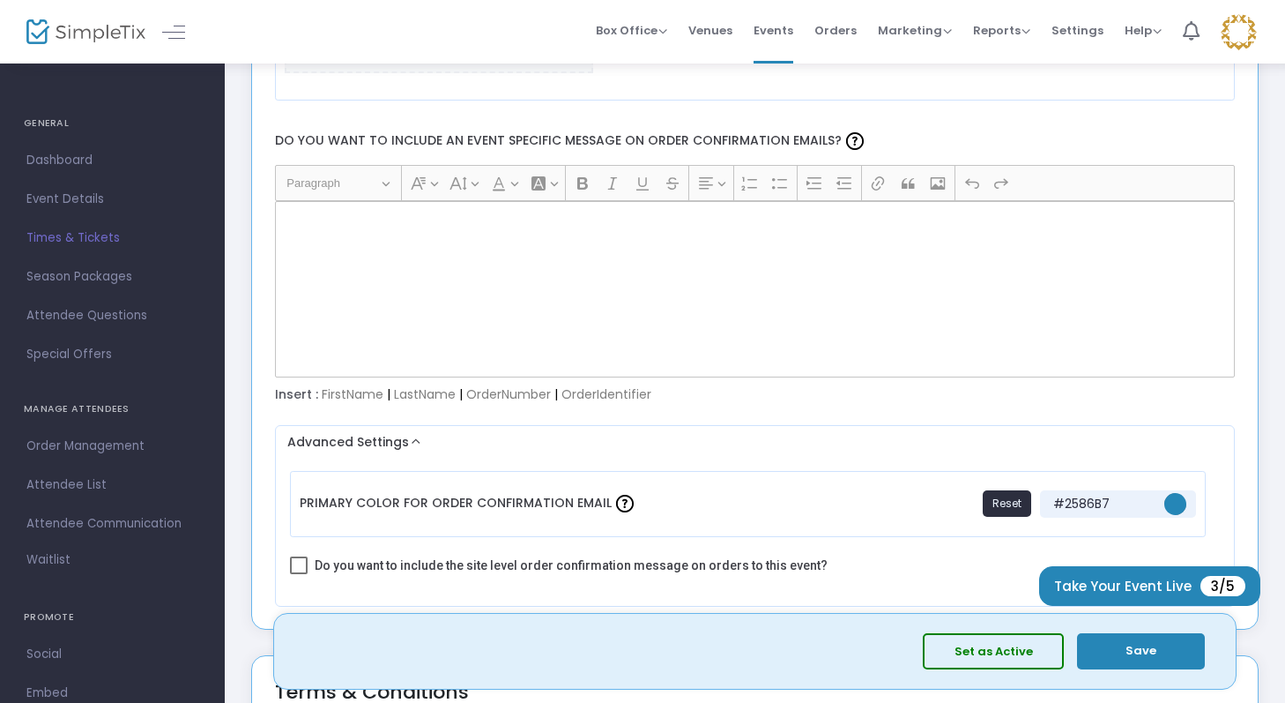
click at [734, 311] on div "Rich Text Editor, main" at bounding box center [755, 289] width 961 height 176
click at [306, 565] on span at bounding box center [299, 565] width 18 height 18
click at [299, 574] on input "Do you want to include the site level order confirmation message on orders to t…" at bounding box center [298, 574] width 1 height 1
click at [399, 308] on div "Rich Text Editor, main" at bounding box center [755, 289] width 961 height 176
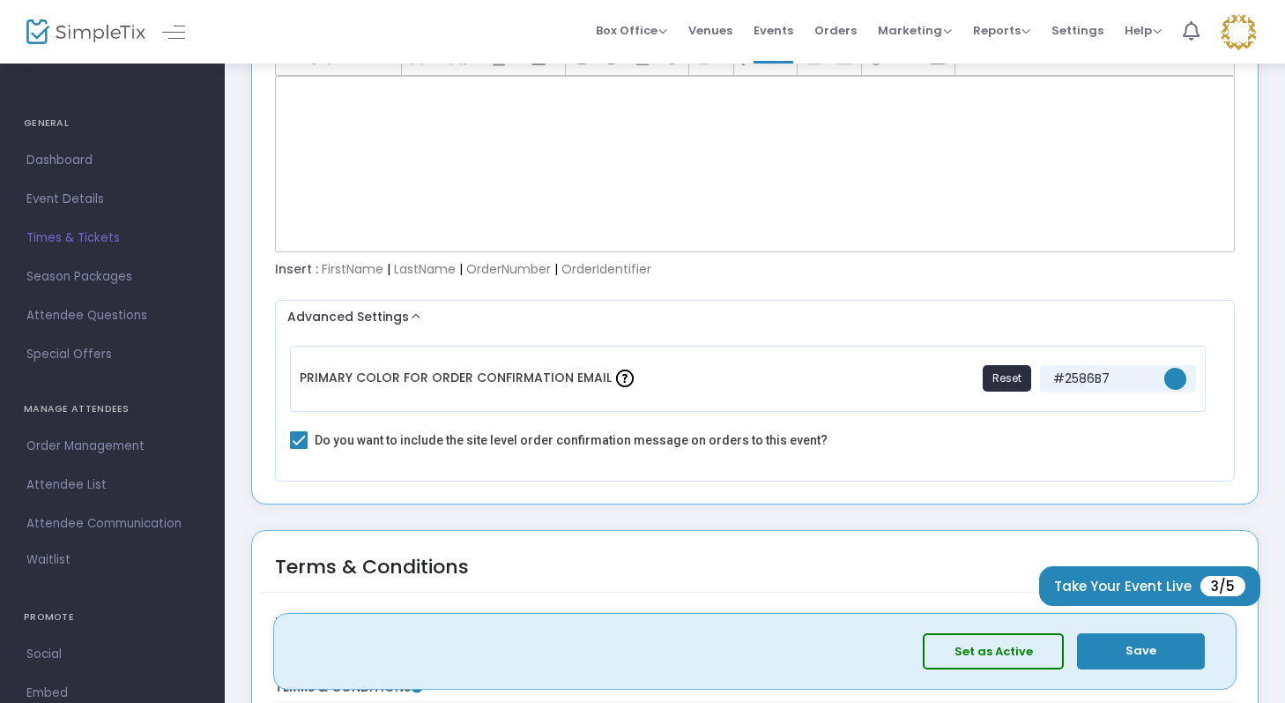
scroll to position [2869, 0]
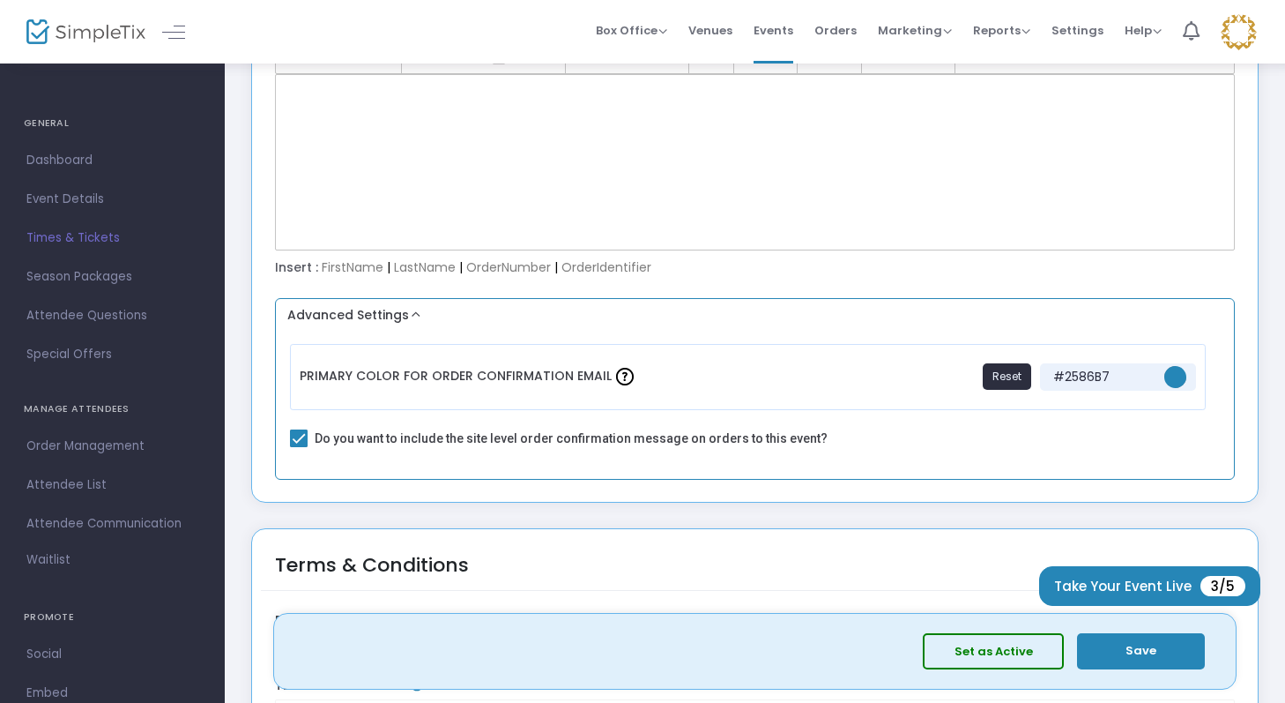
click at [296, 439] on span at bounding box center [299, 438] width 18 height 18
click at [298, 447] on input "Do you want to include the site level order confirmation message on orders to t…" at bounding box center [298, 447] width 1 height 1
checkbox input "false"
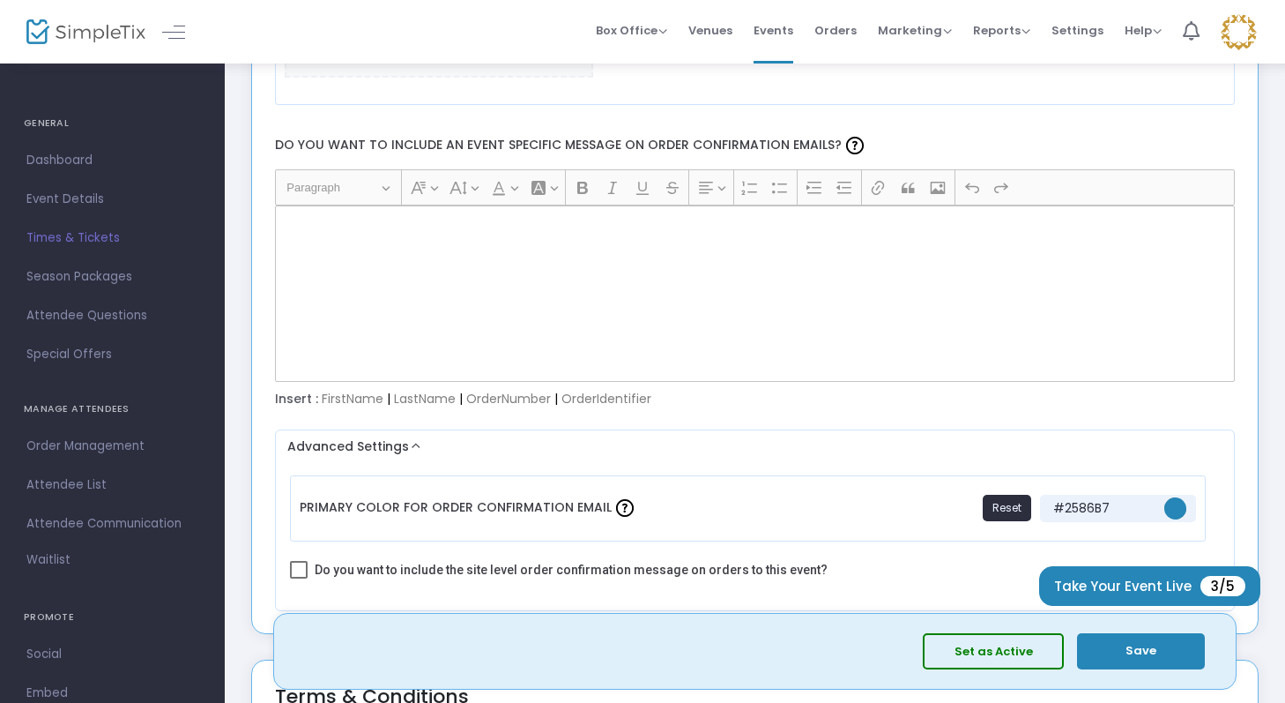
scroll to position [2737, 0]
click at [372, 288] on div "Rich Text Editor, main" at bounding box center [755, 294] width 961 height 176
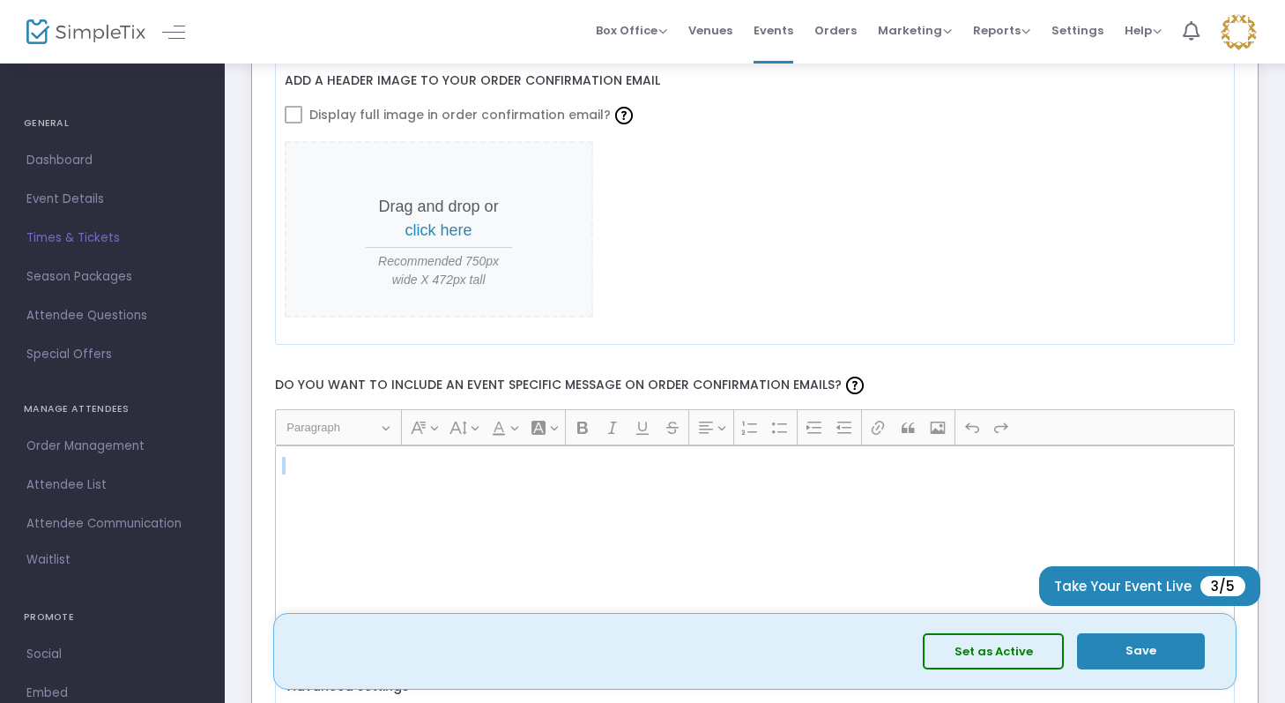
scroll to position [2574, 0]
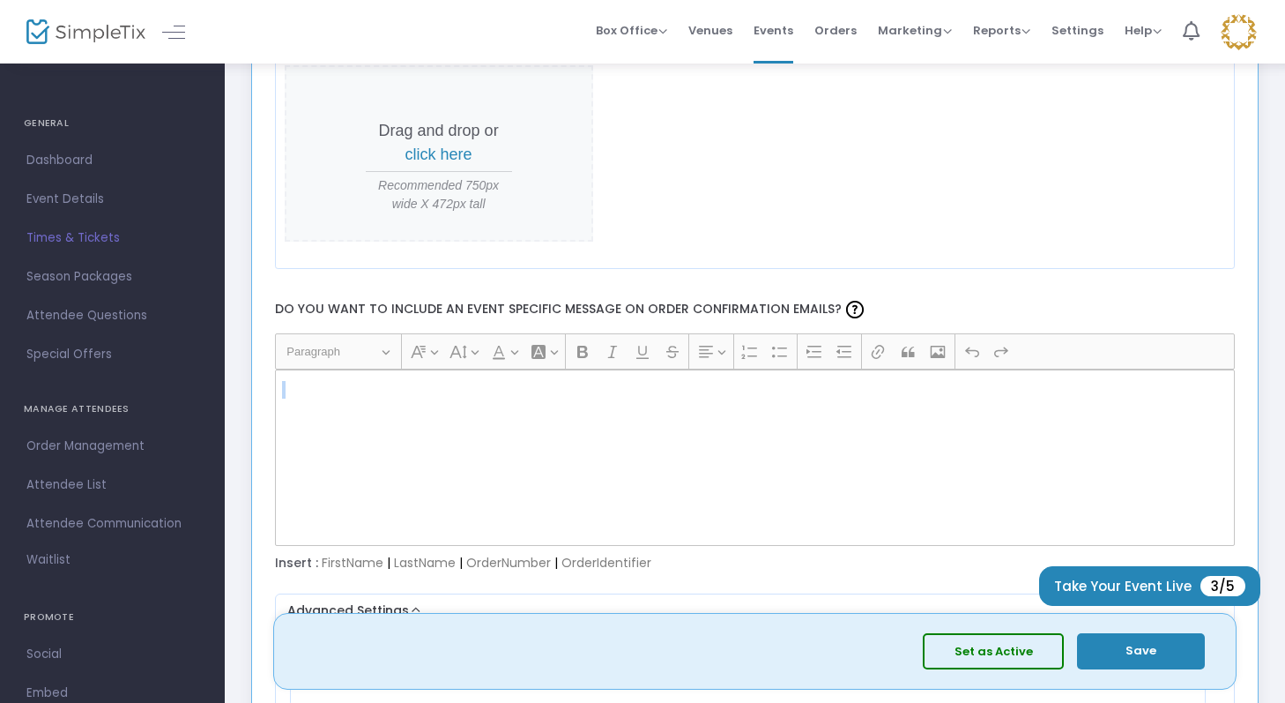
click at [437, 415] on div "Rich Text Editor, main" at bounding box center [755, 457] width 961 height 176
